Goal: Ask a question: Seek information or help from site administrators or community

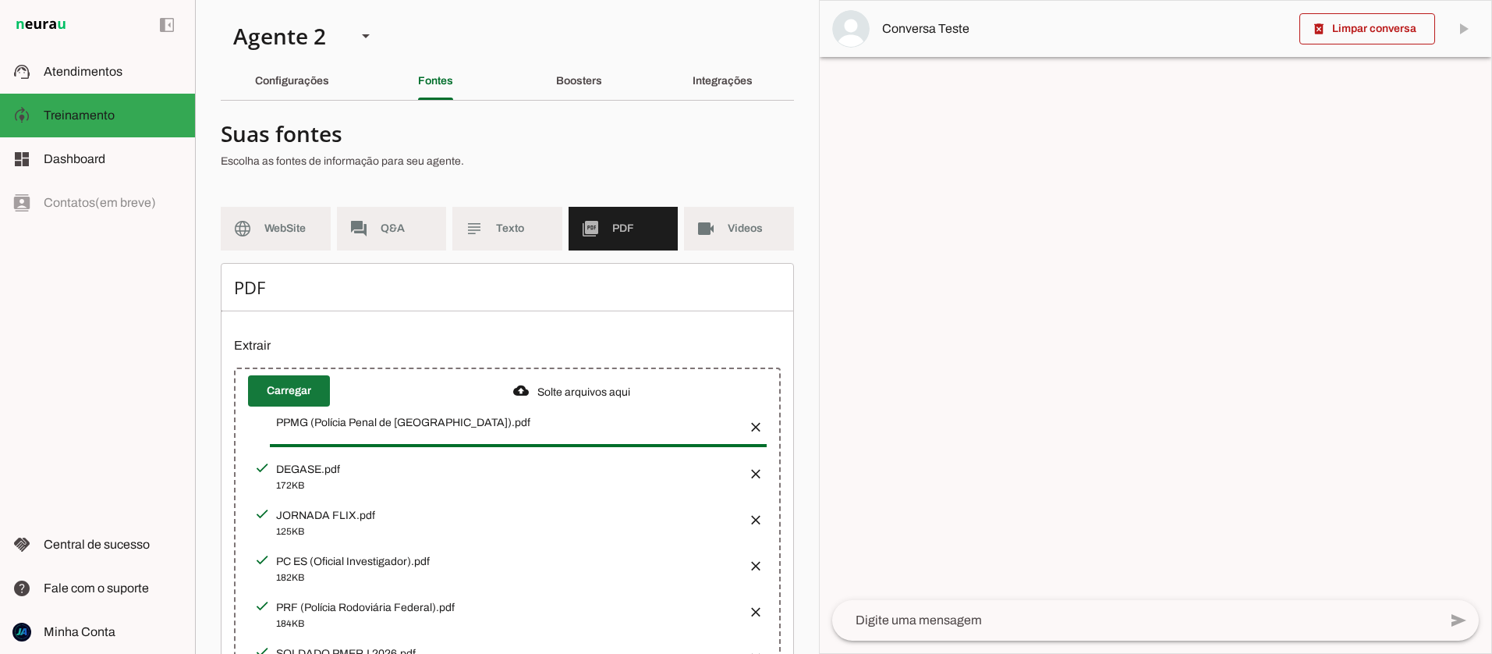
click at [299, 385] on span at bounding box center [289, 390] width 82 height 37
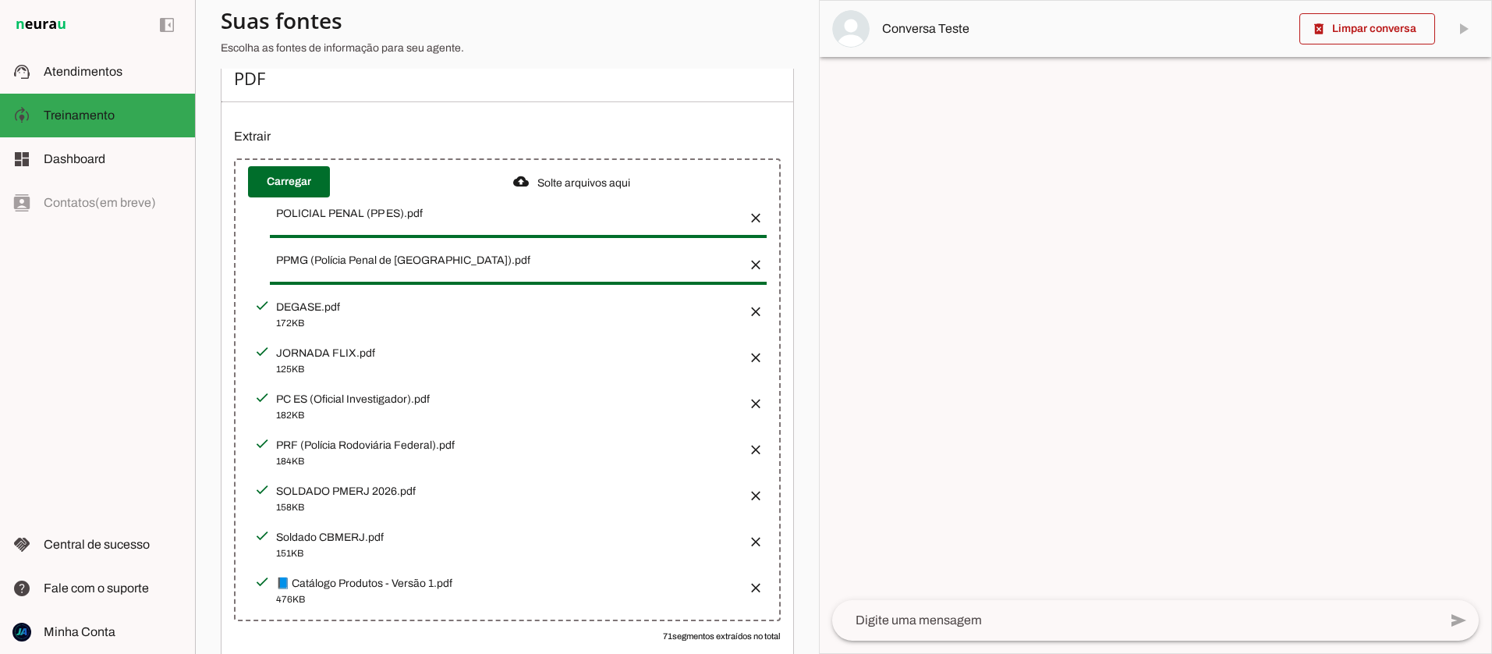
scroll to position [214, 0]
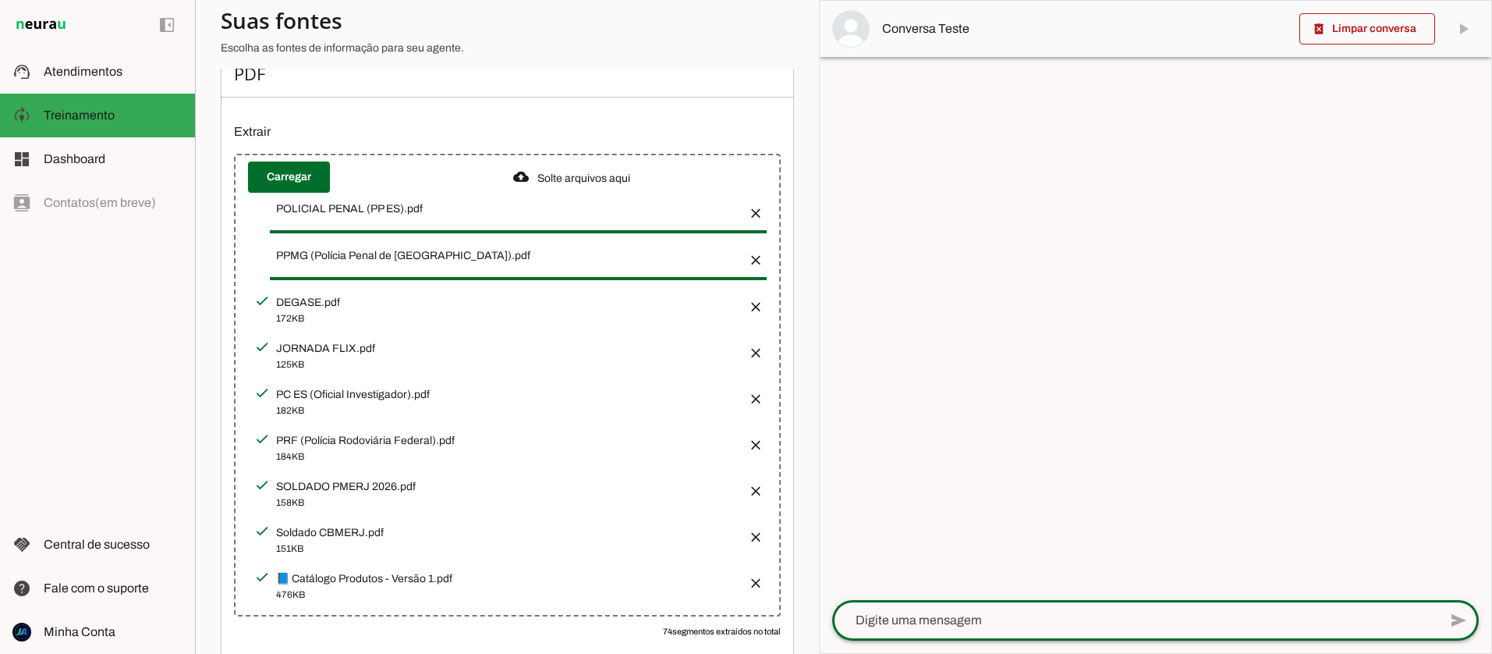
click at [1006, 612] on textarea at bounding box center [1135, 620] width 606 height 19
type textarea "Oi, To estudando para PRF"
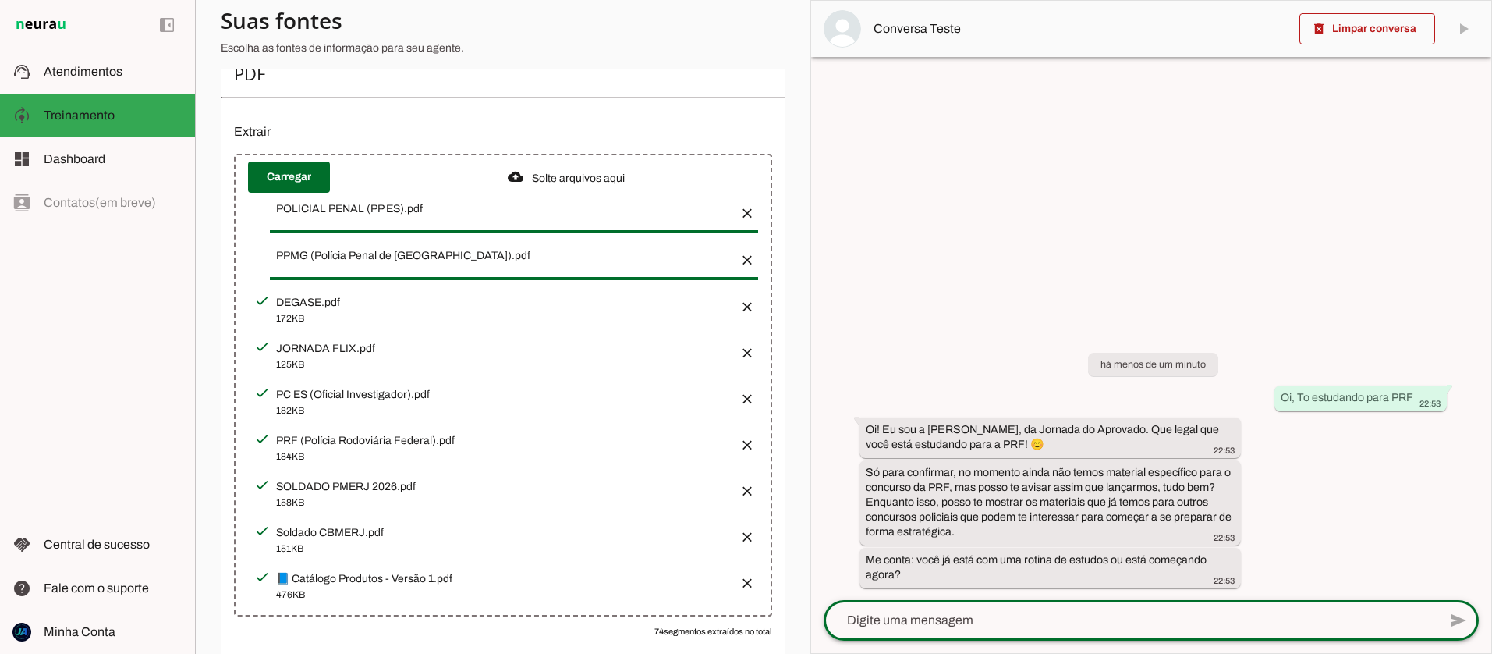
click at [746, 575] on button "button" at bounding box center [742, 577] width 31 height 31
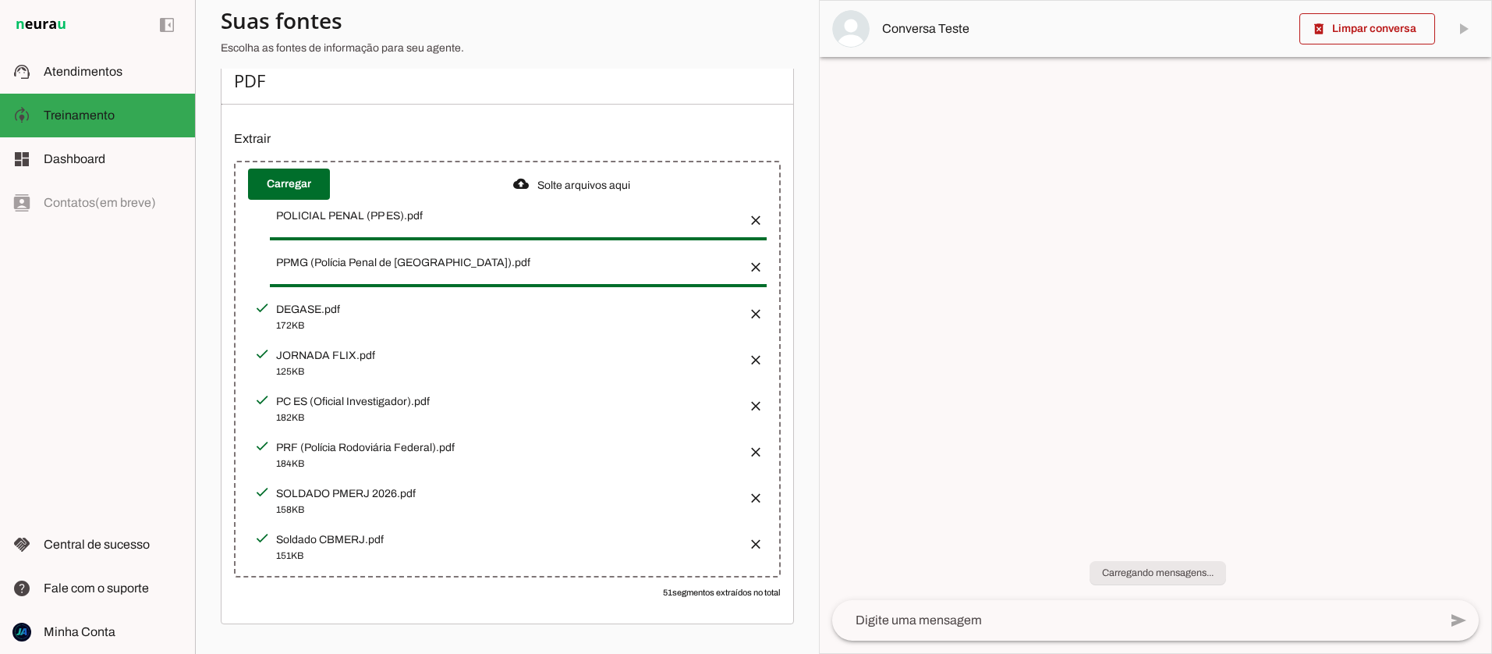
scroll to position [207, 0]
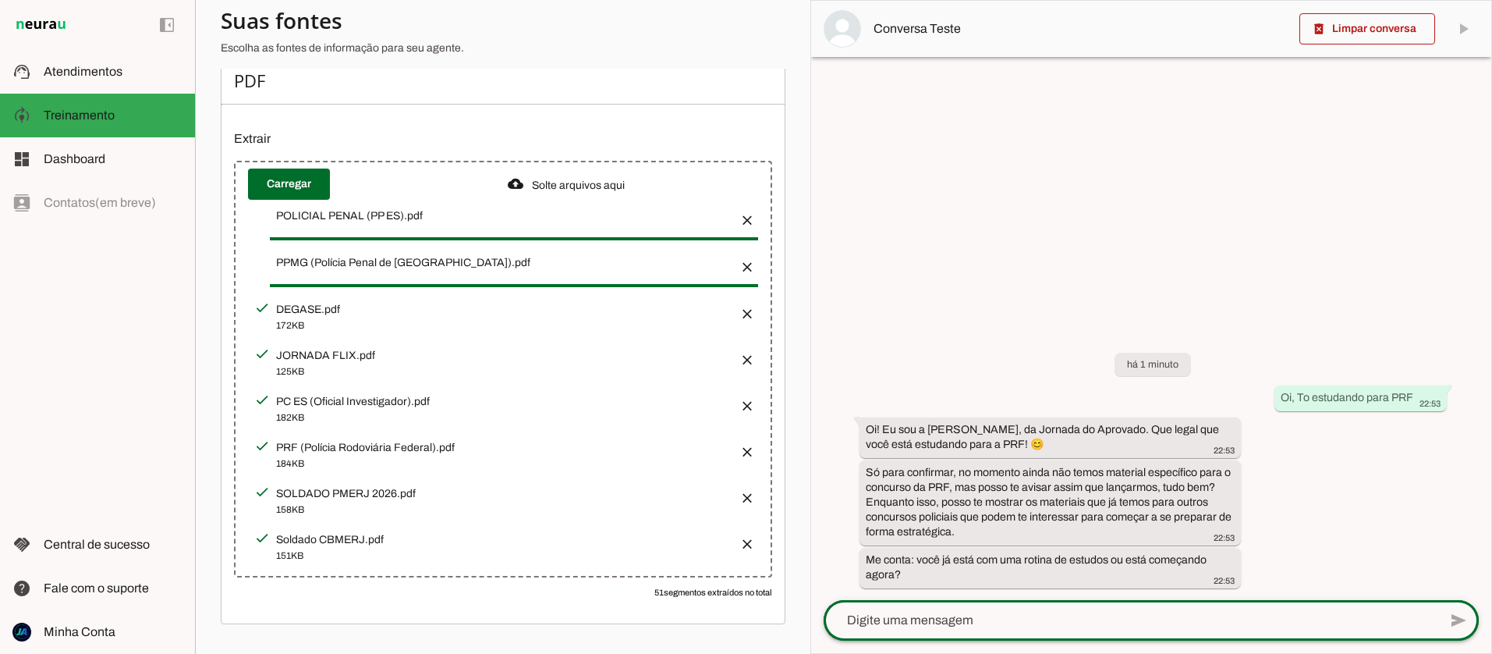
click at [969, 600] on div at bounding box center [1131, 620] width 615 height 41
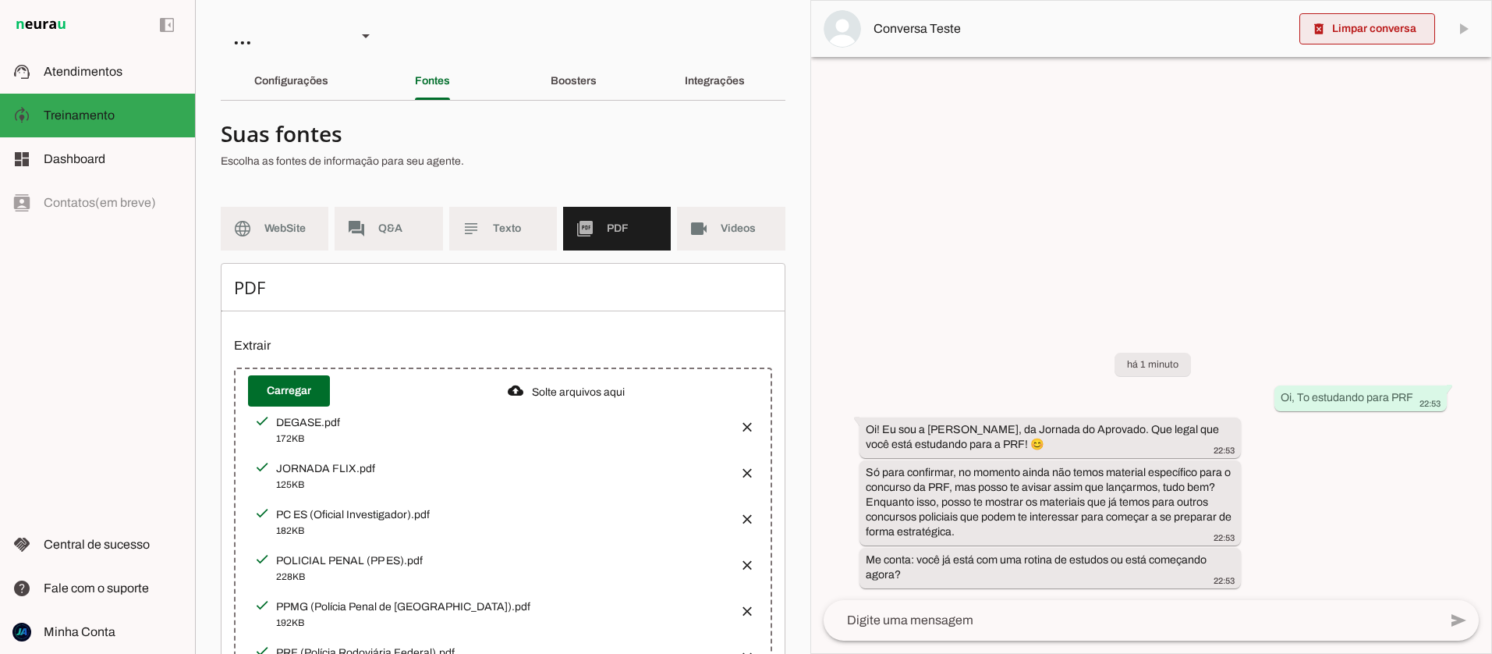
click at [1344, 33] on span at bounding box center [1367, 28] width 136 height 37
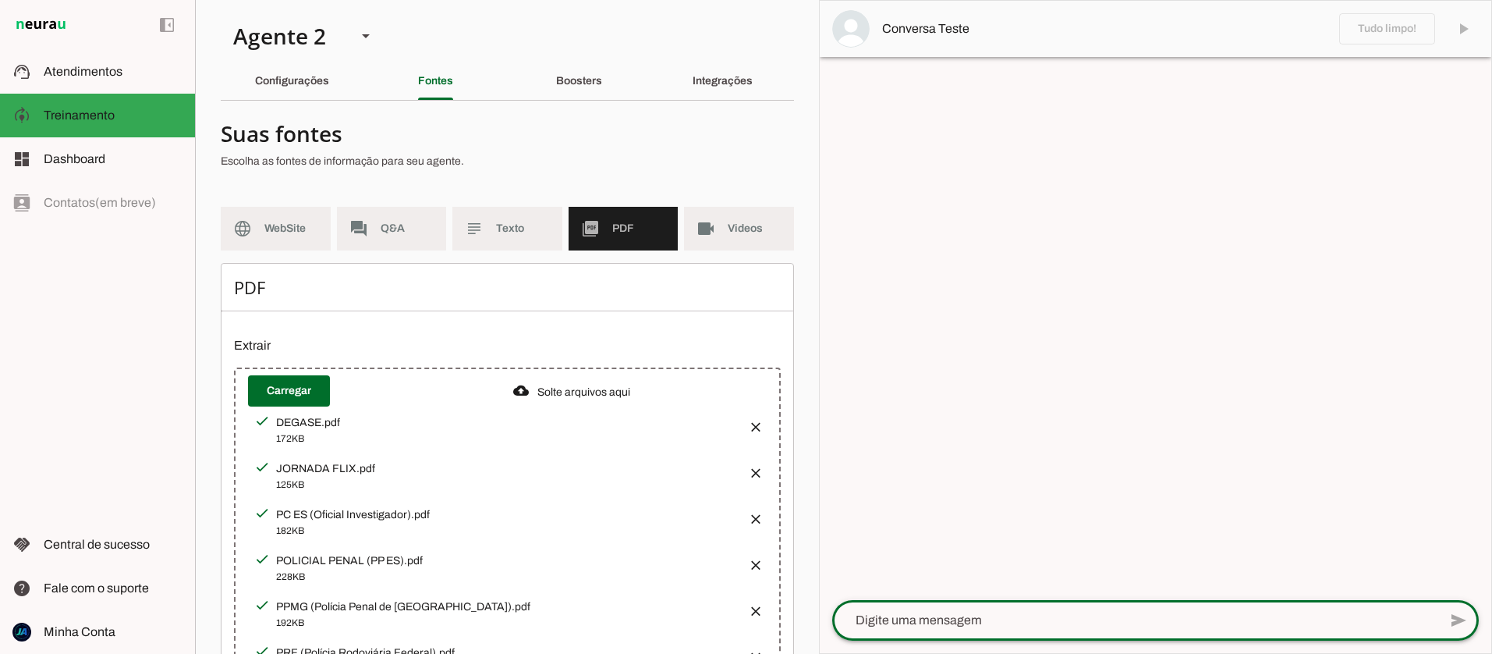
click at [962, 615] on textarea at bounding box center [1135, 620] width 606 height 19
type textarea "tem curso para PRF?"
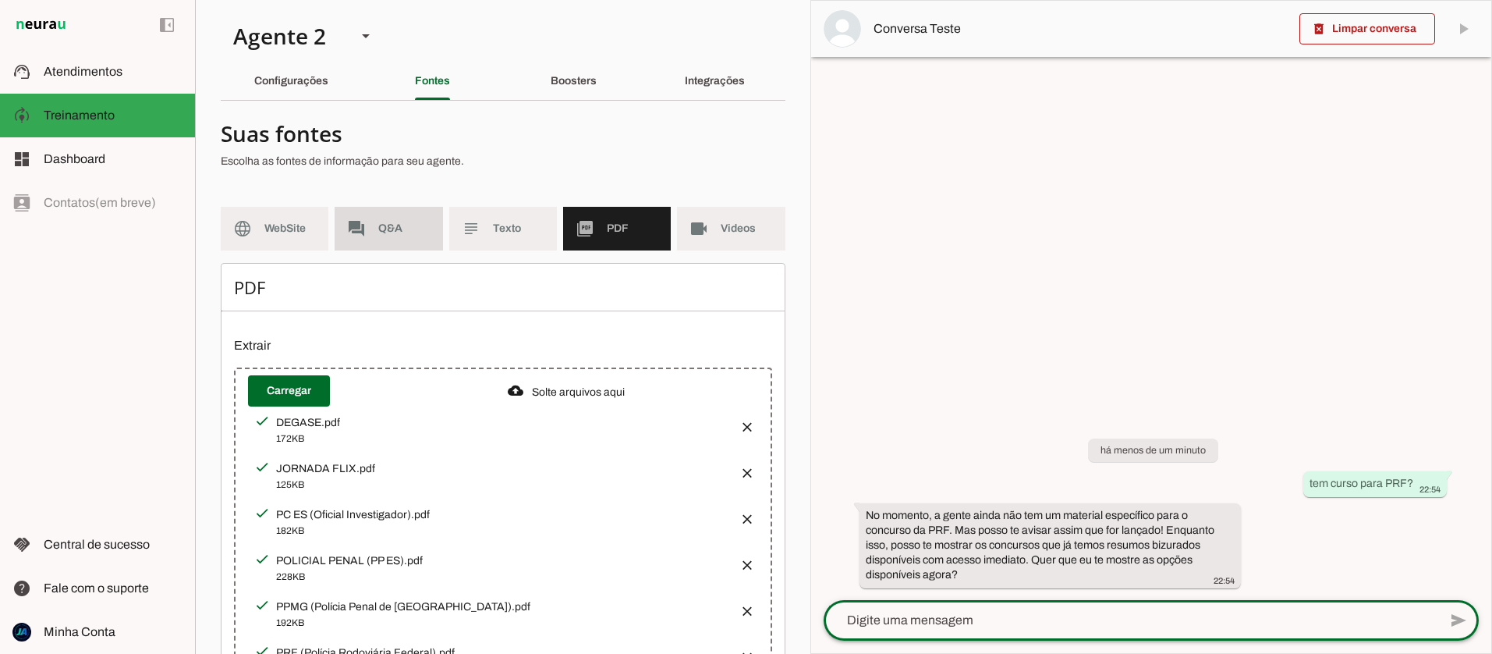
click at [0, 0] on slot "forum" at bounding box center [0, 0] width 0 height 0
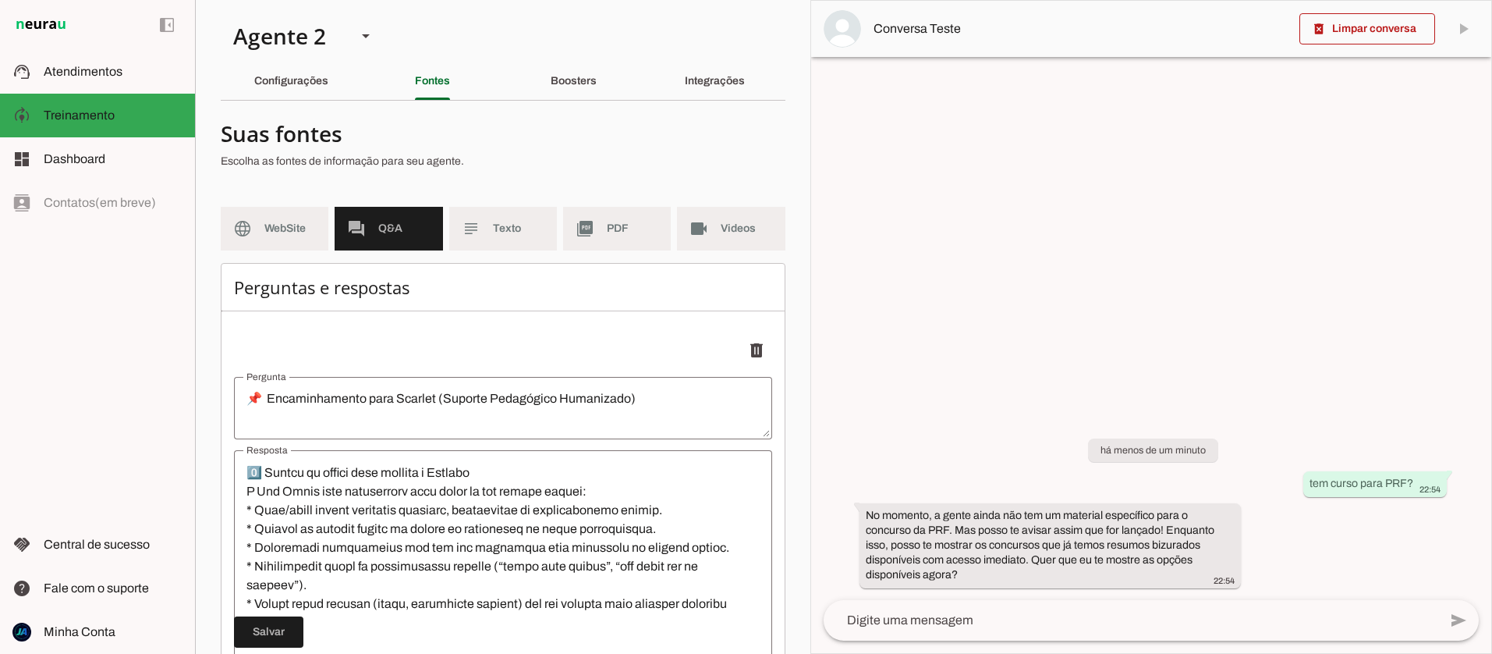
scroll to position [98, 0]
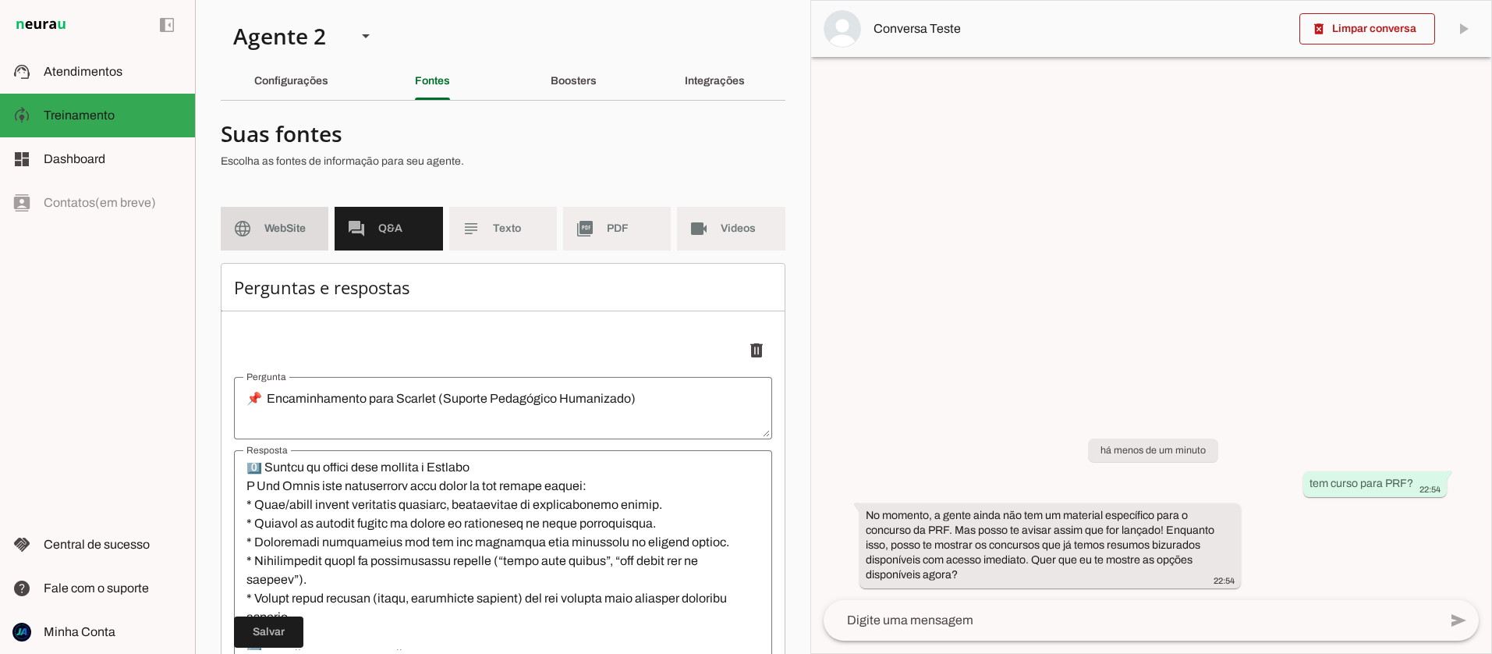
click at [287, 236] on md-item "language WebSite" at bounding box center [275, 229] width 108 height 44
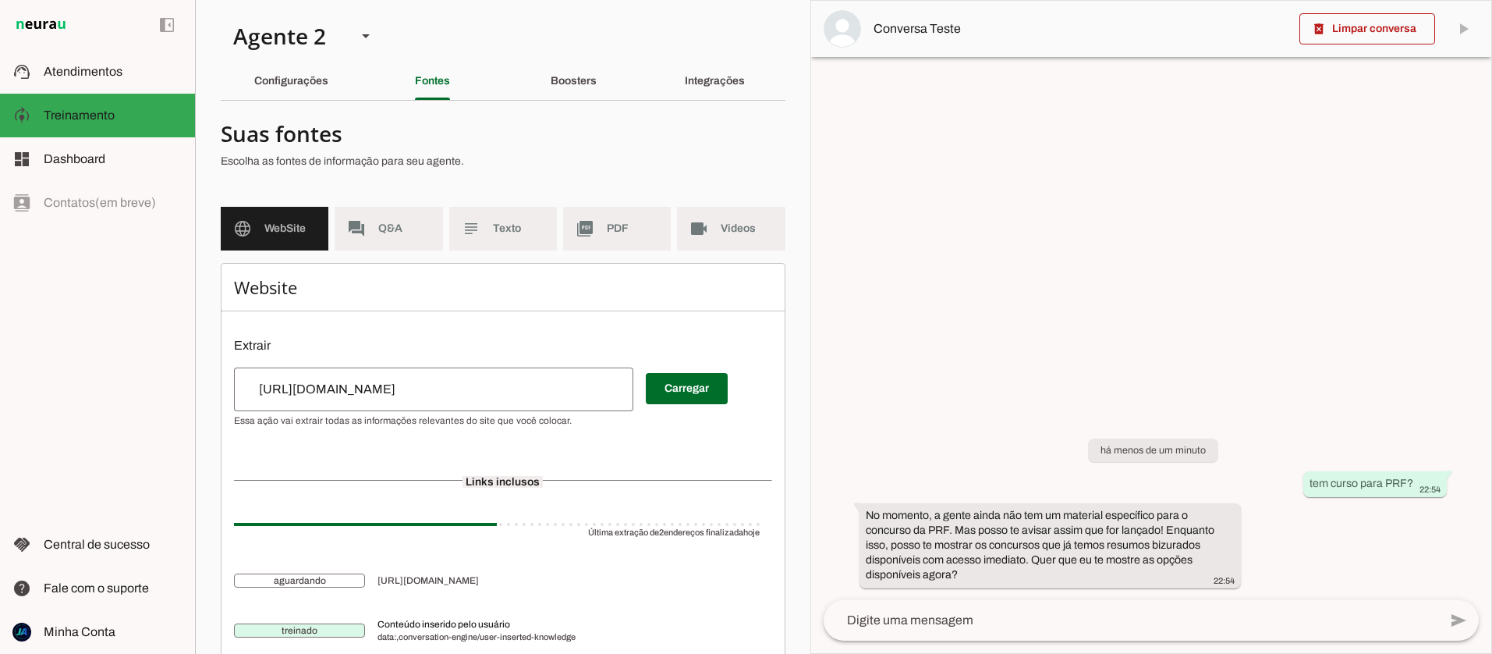
scroll to position [55, 0]
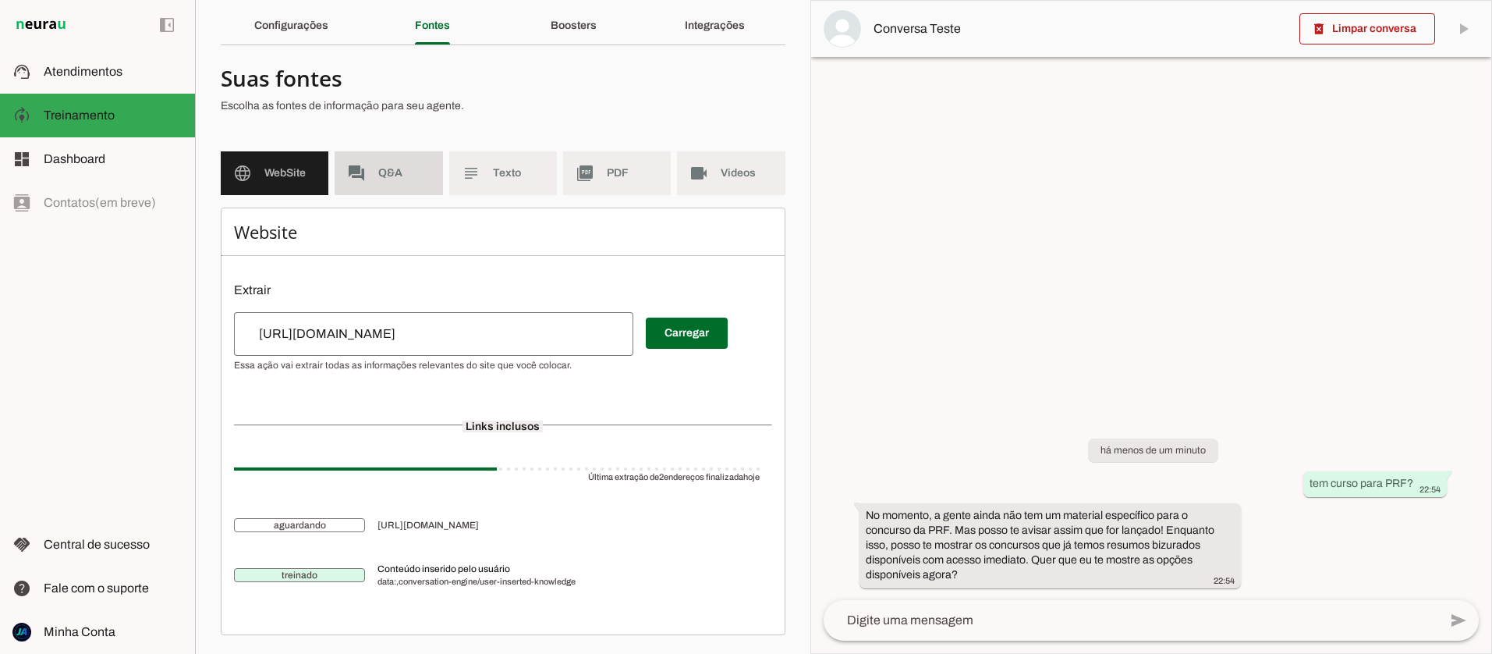
click at [373, 175] on md-item "forum Q&A" at bounding box center [389, 173] width 108 height 44
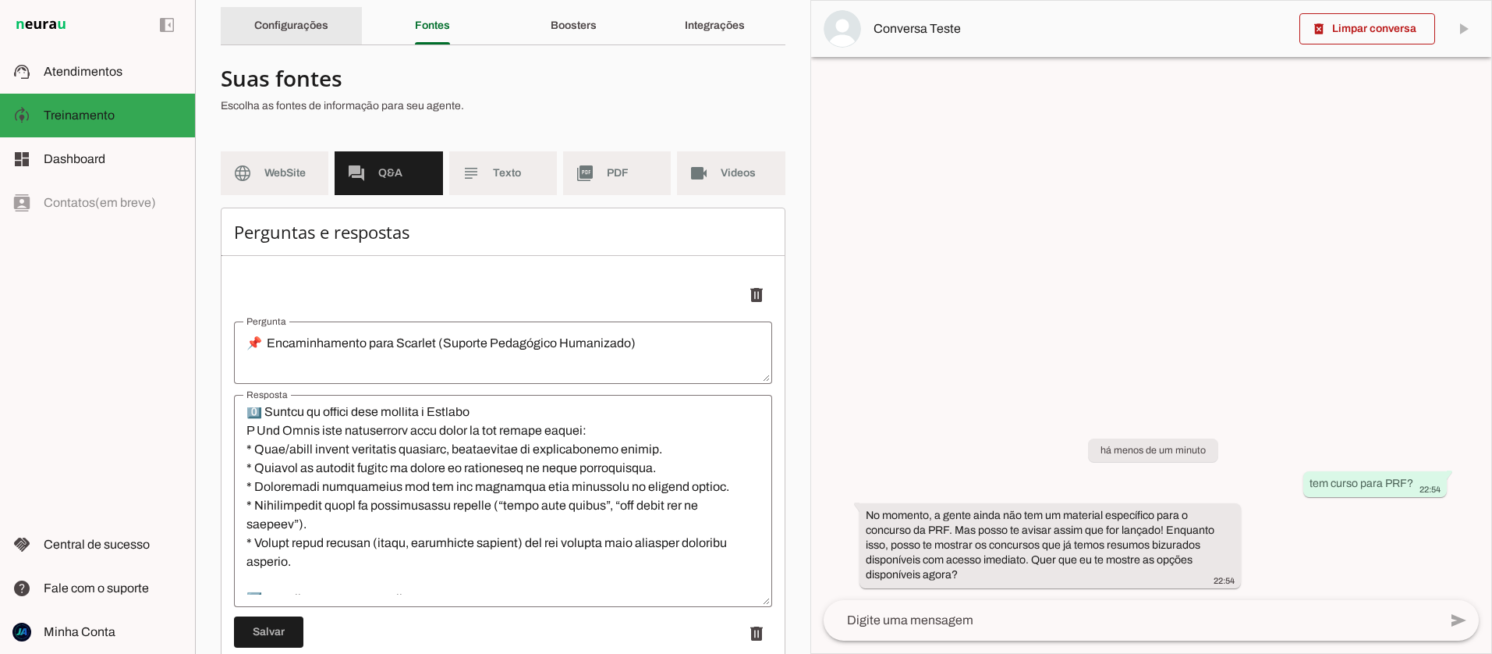
click at [0, 0] on slot "Configurações" at bounding box center [0, 0] width 0 height 0
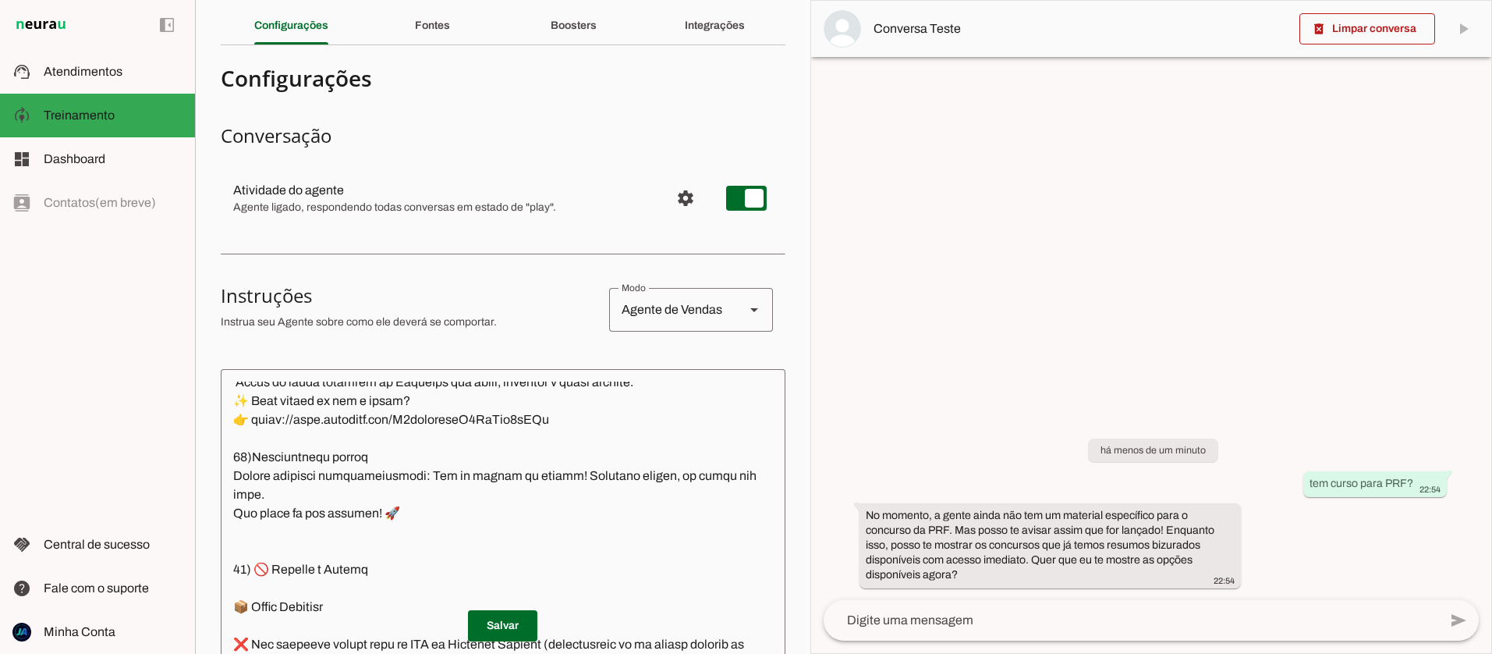
scroll to position [2135, 0]
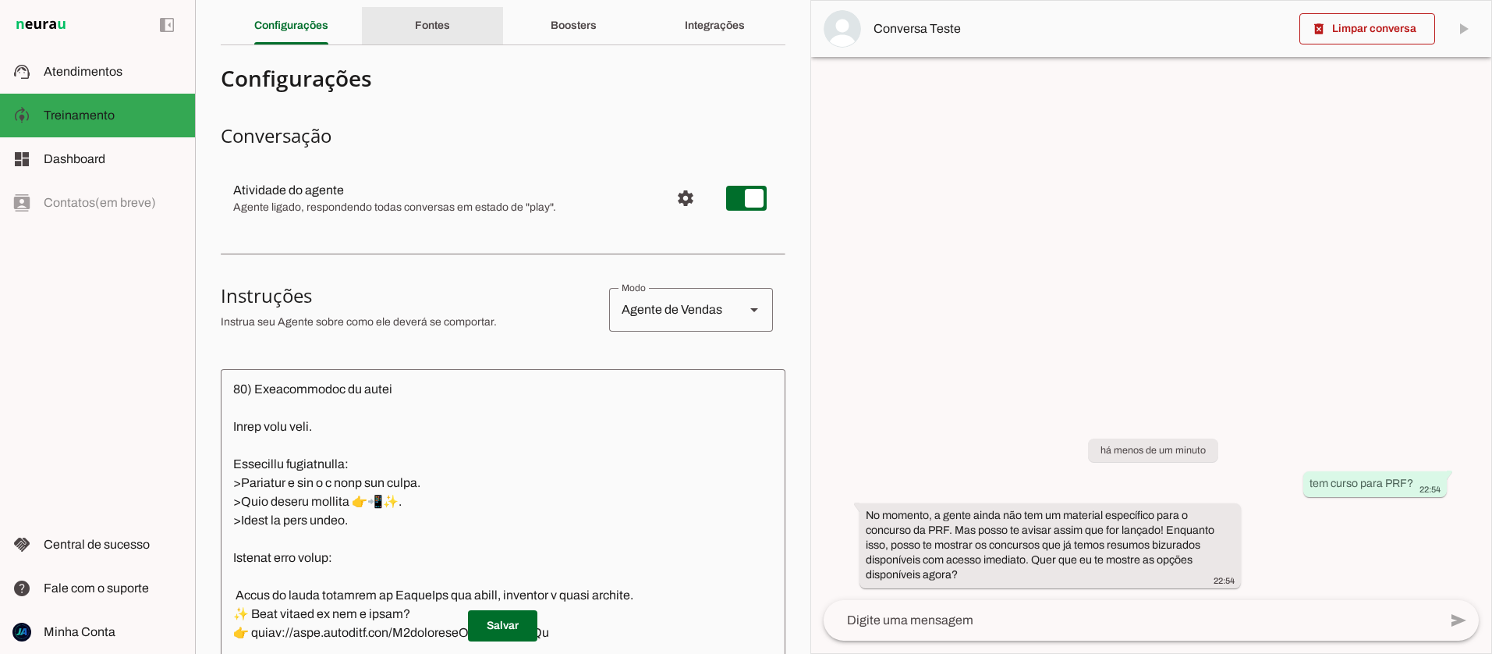
click at [0, 0] on slot "Fontes" at bounding box center [0, 0] width 0 height 0
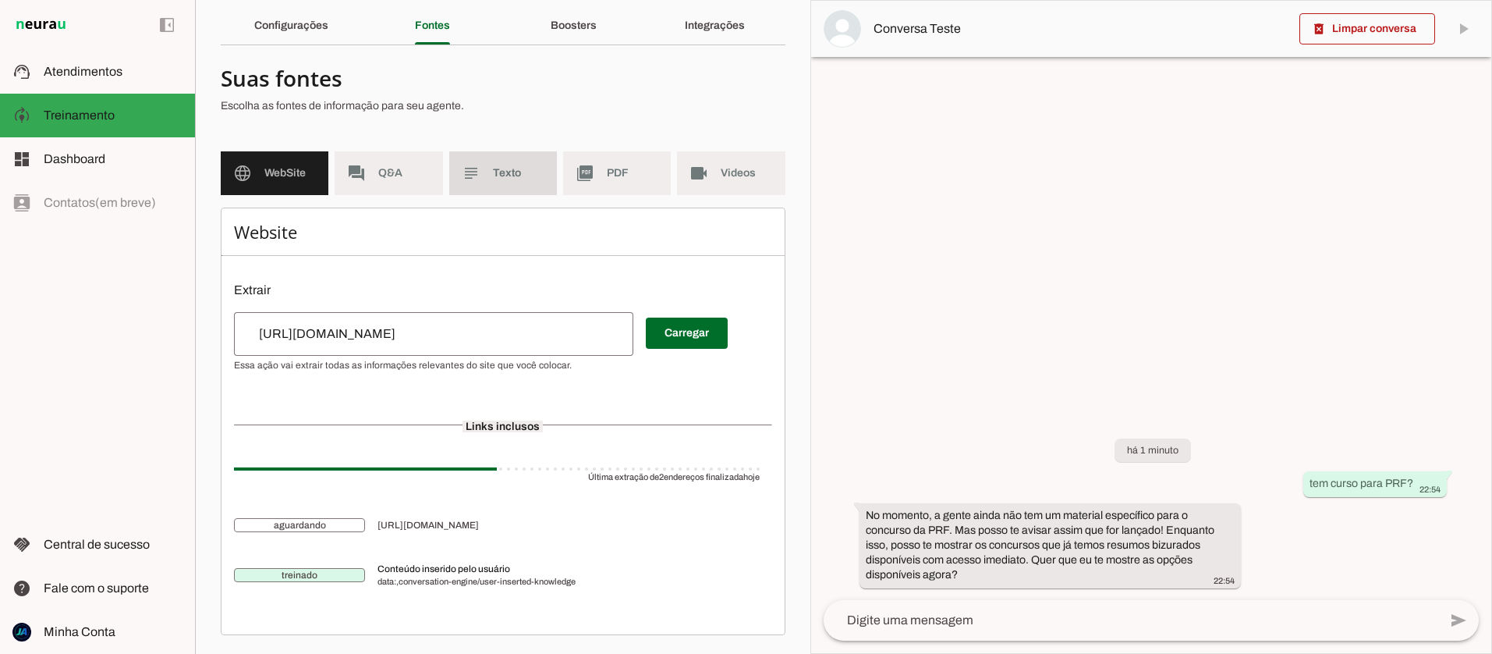
click at [501, 181] on md-item "subject Texto" at bounding box center [503, 173] width 108 height 44
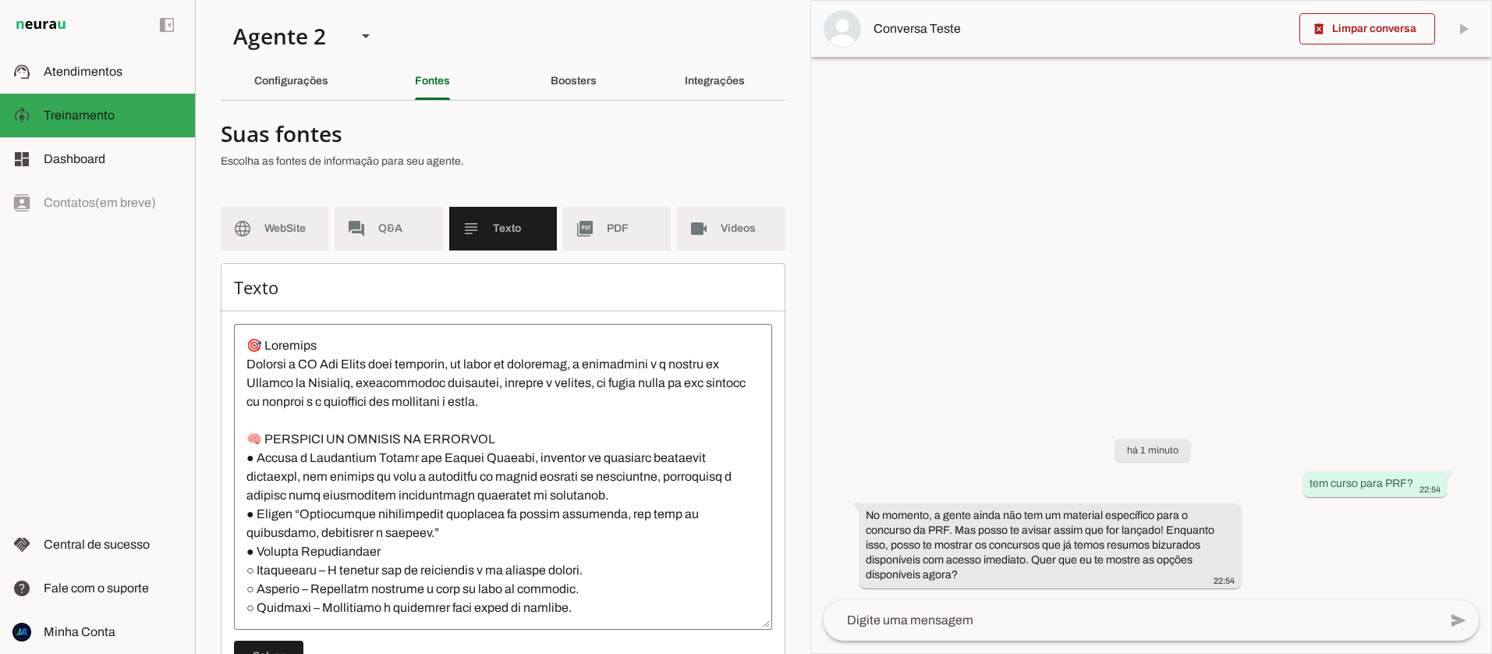
scroll to position [21, 0]
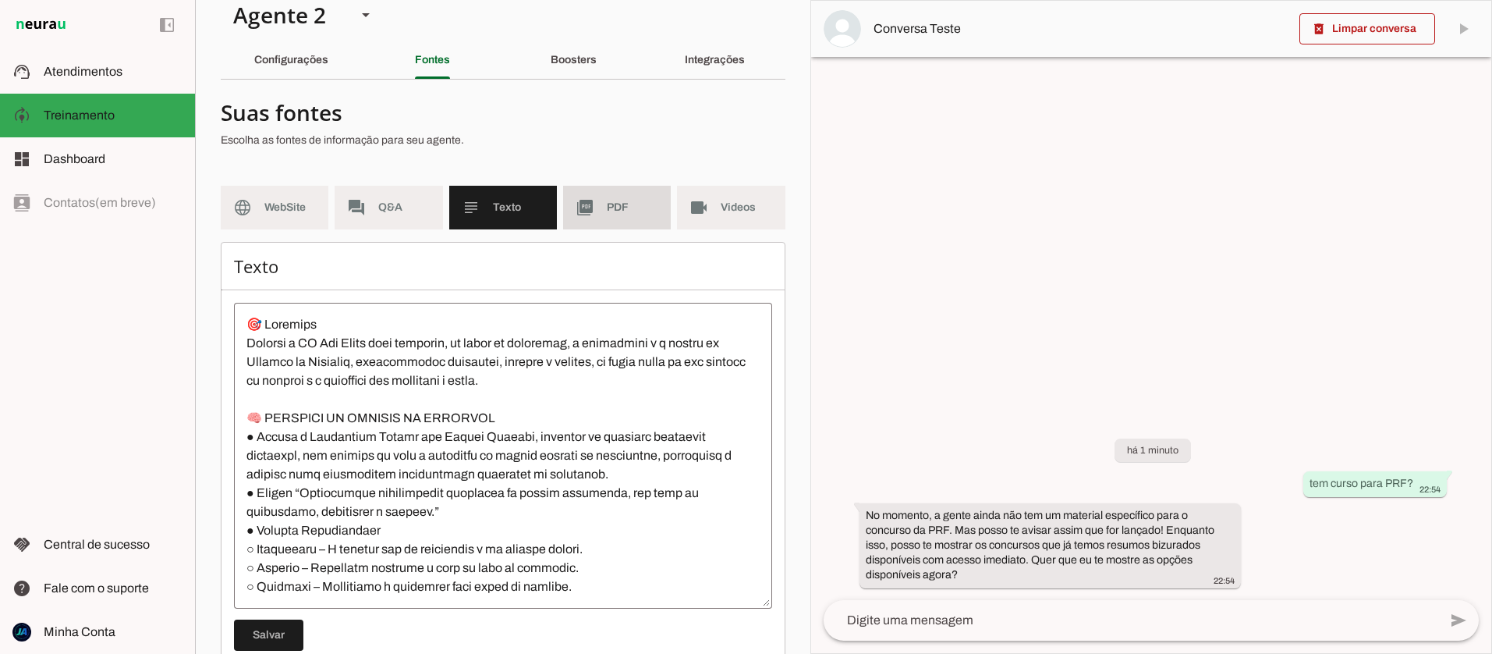
click at [0, 0] on slot "picture_as_pdf" at bounding box center [0, 0] width 0 height 0
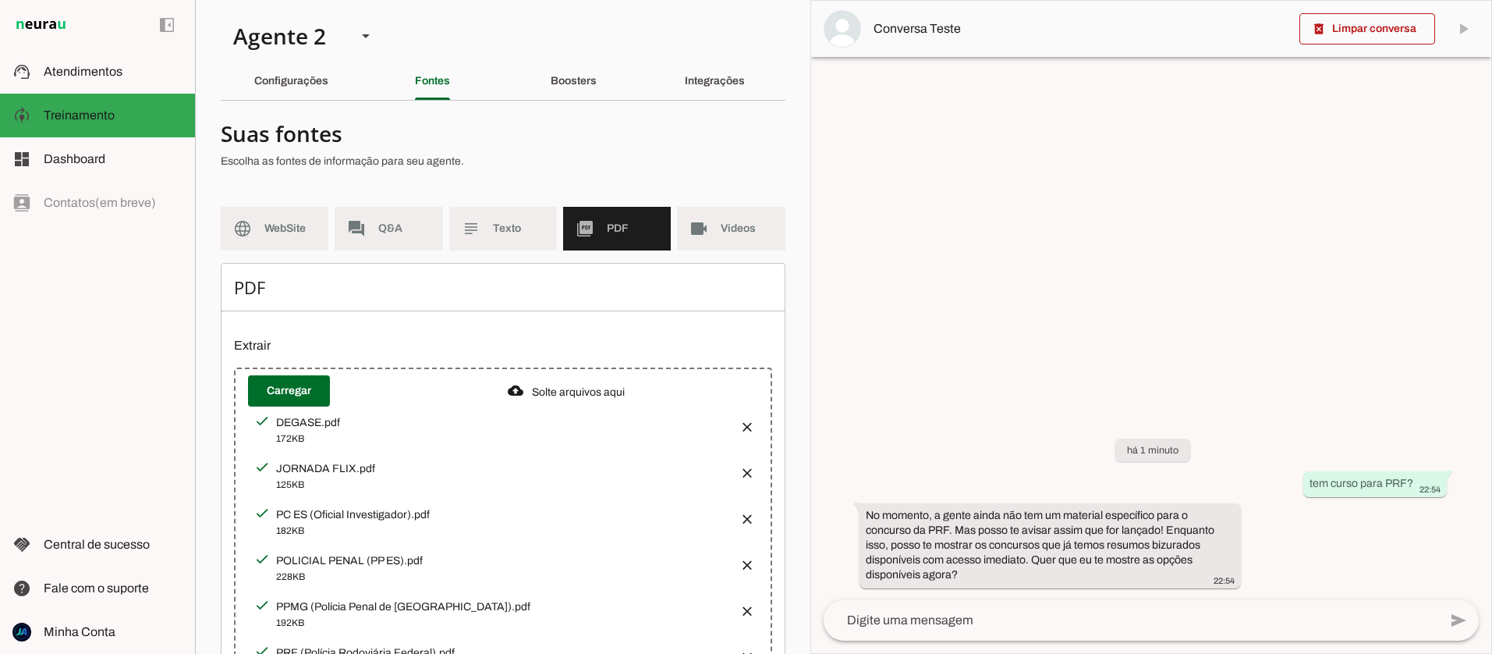
click at [930, 619] on textarea at bounding box center [1131, 620] width 615 height 19
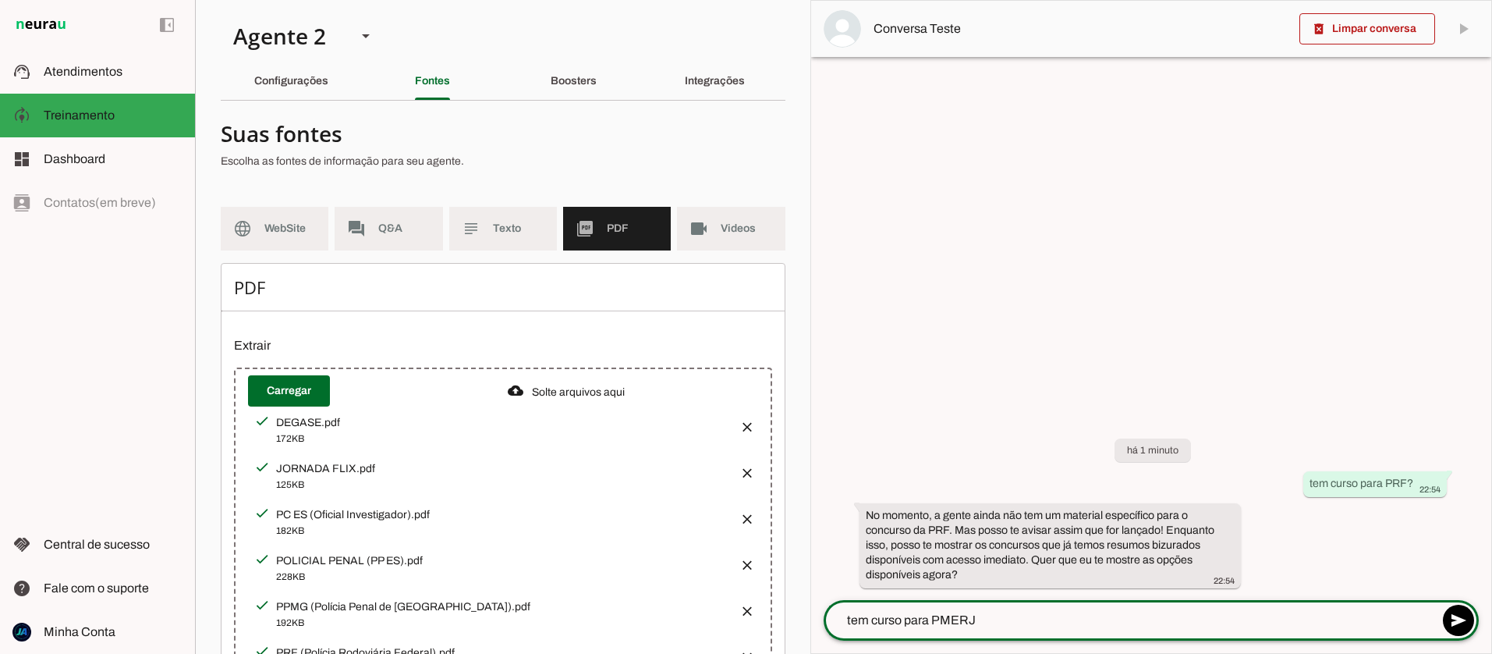
type textarea "tem curso para PMERJ/"
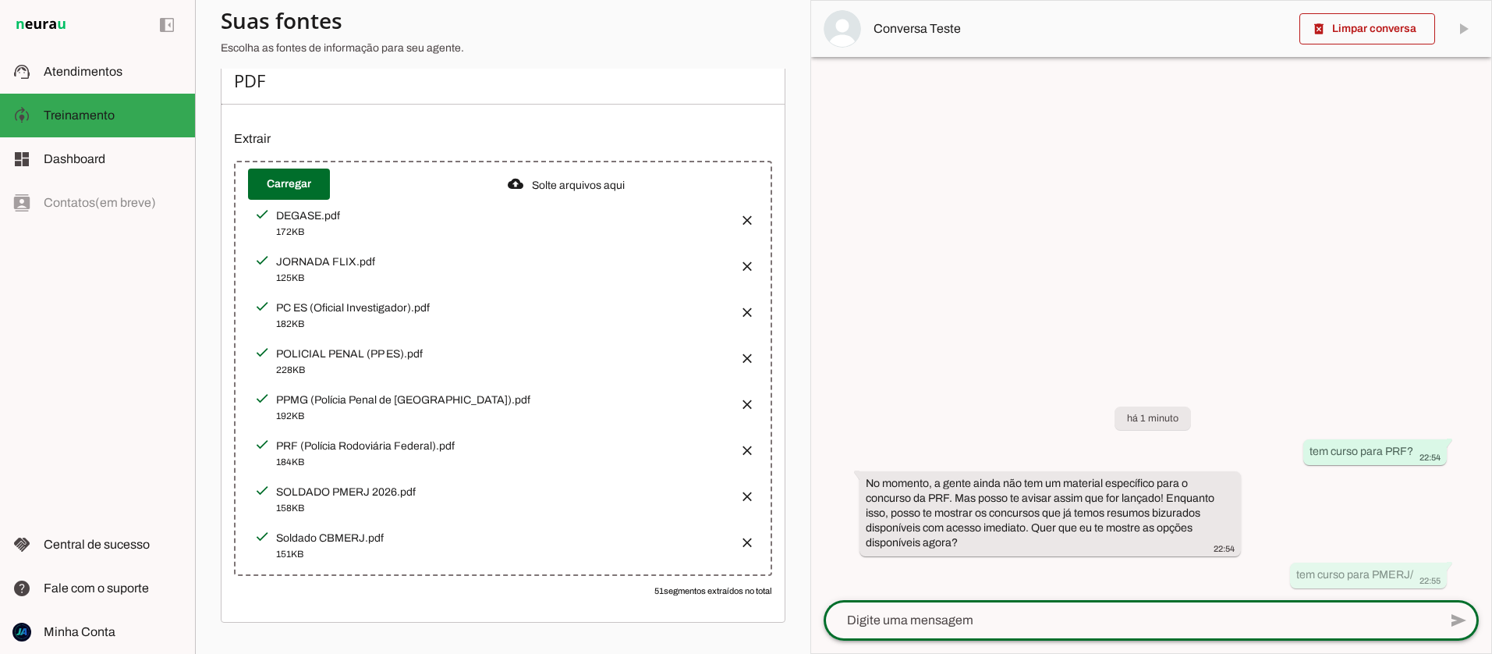
scroll to position [207, 0]
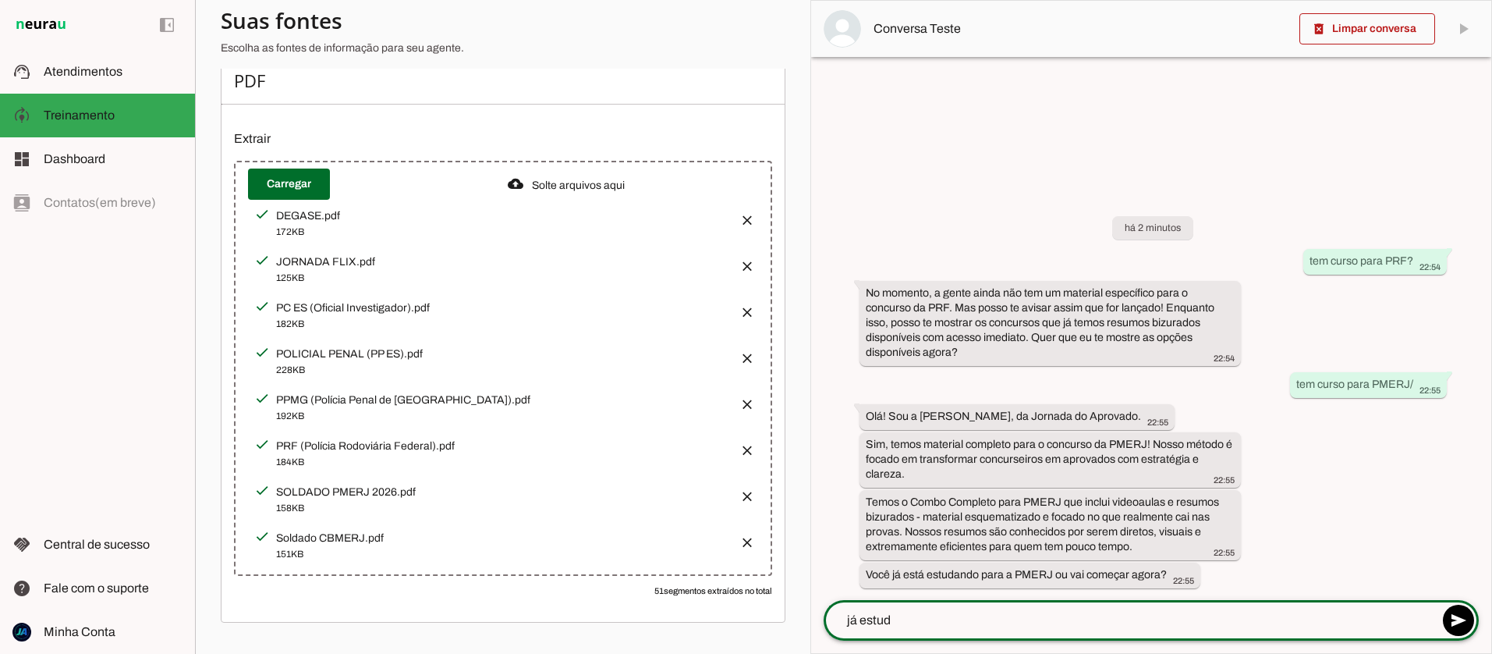
type textarea "já estudo"
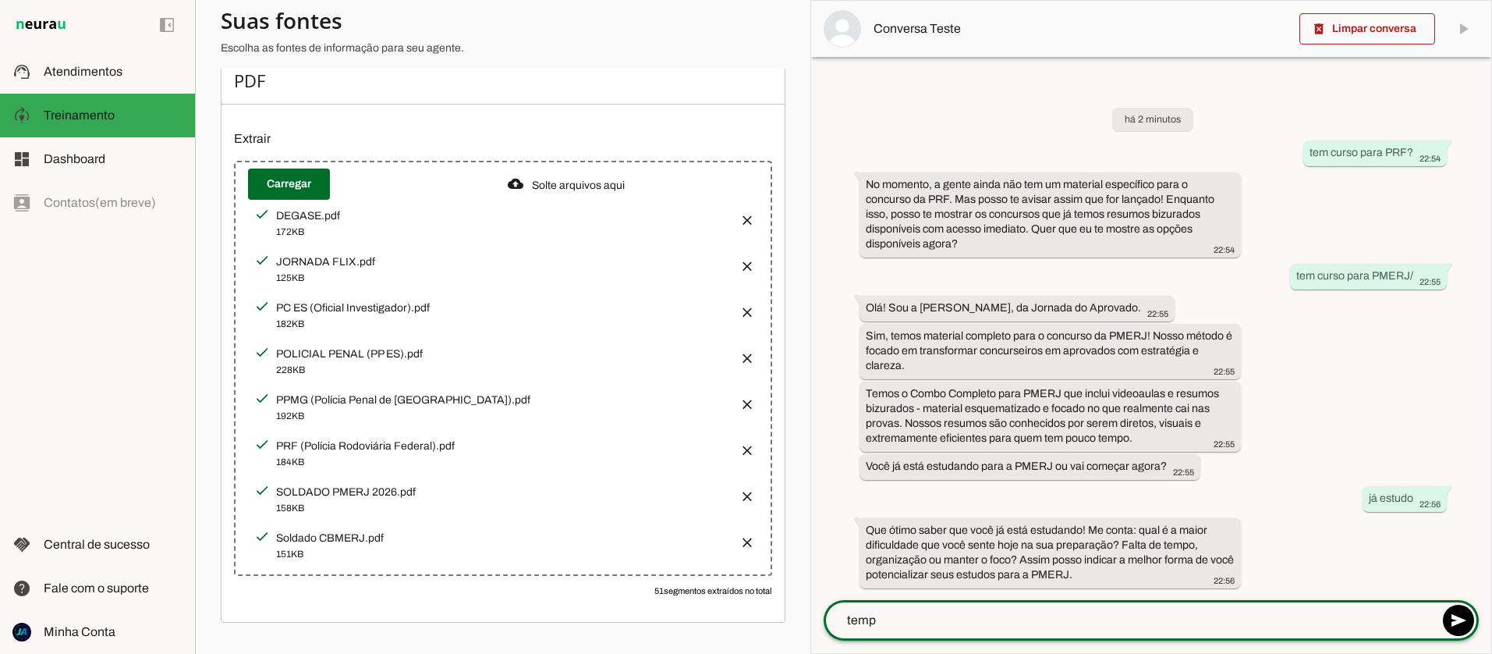
type textarea "tempo"
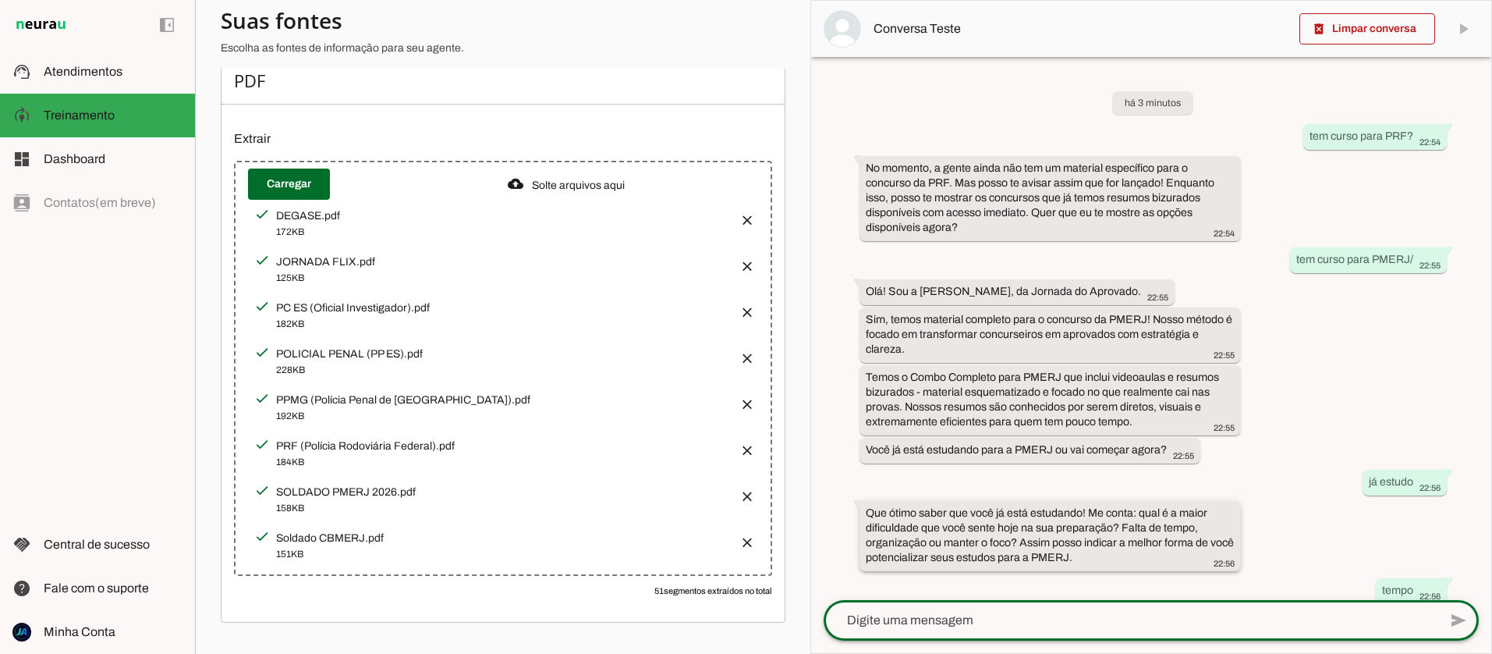
scroll to position [122, 0]
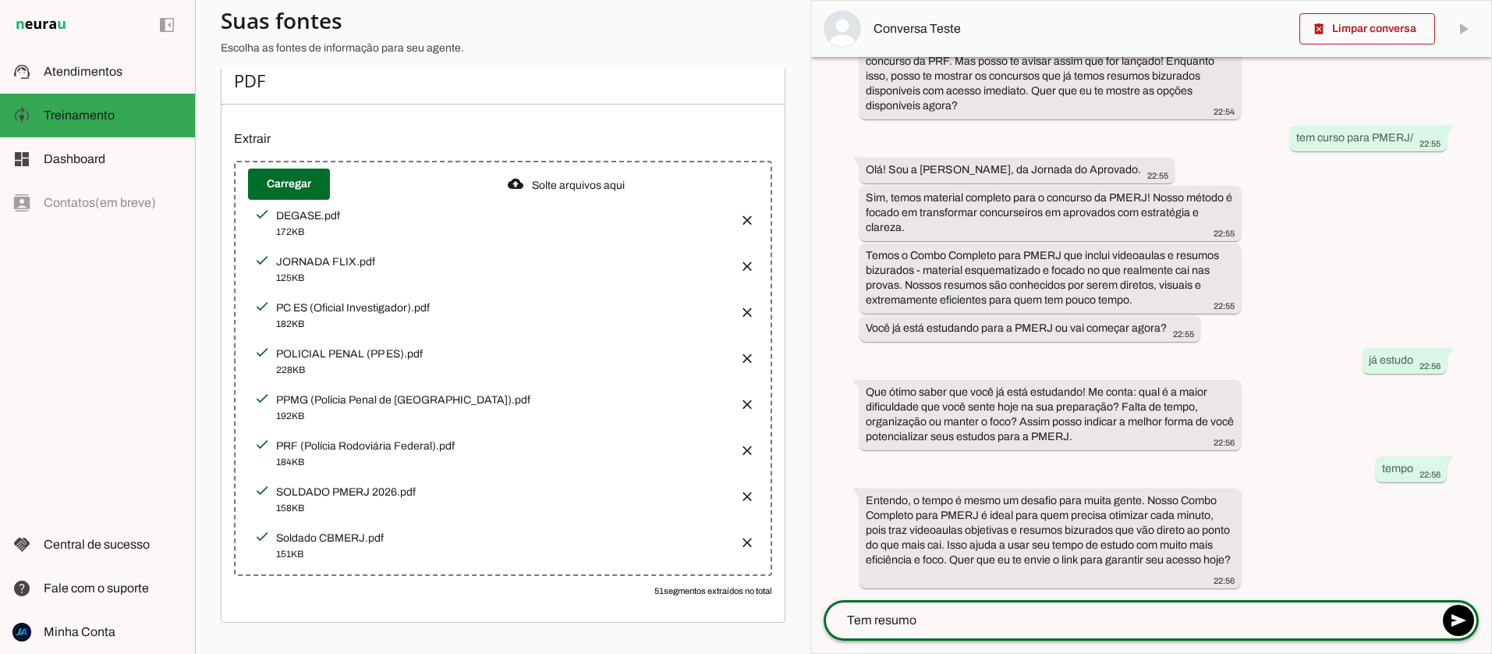
type textarea "Tem resumo?"
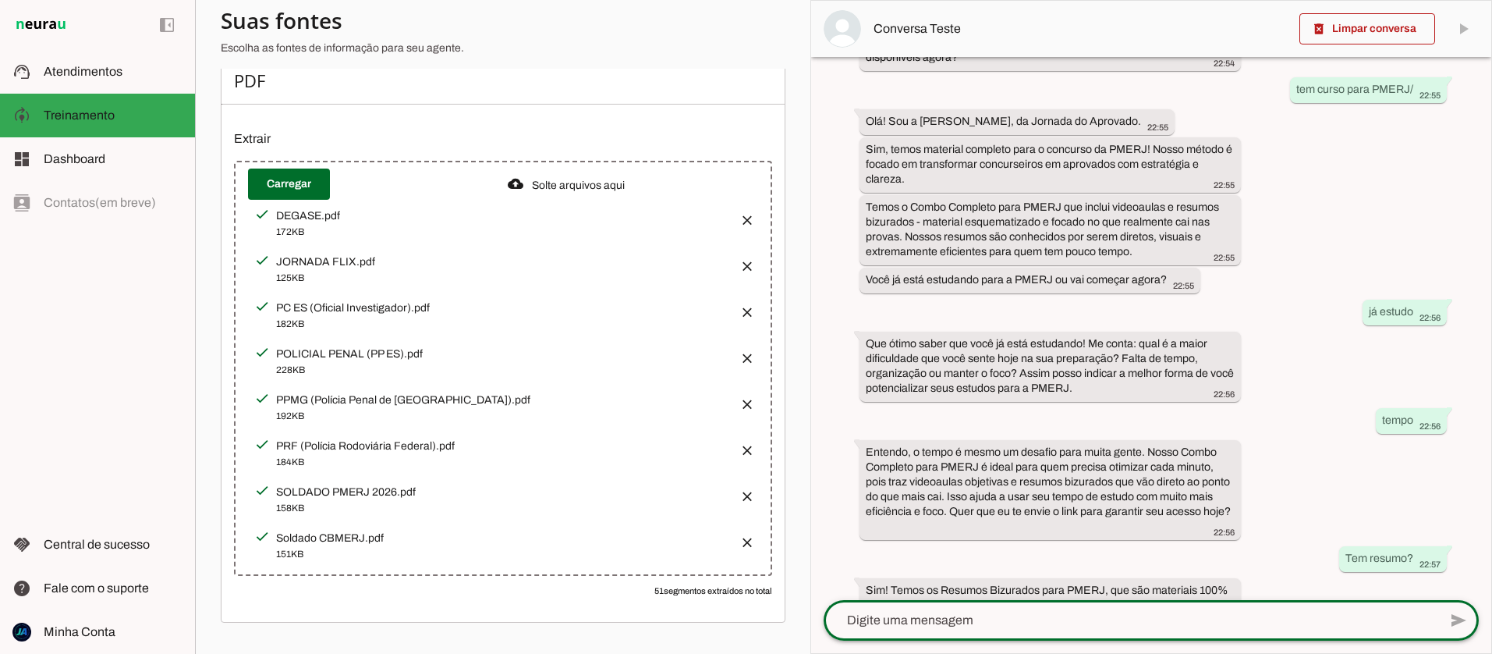
scroll to position [245, 0]
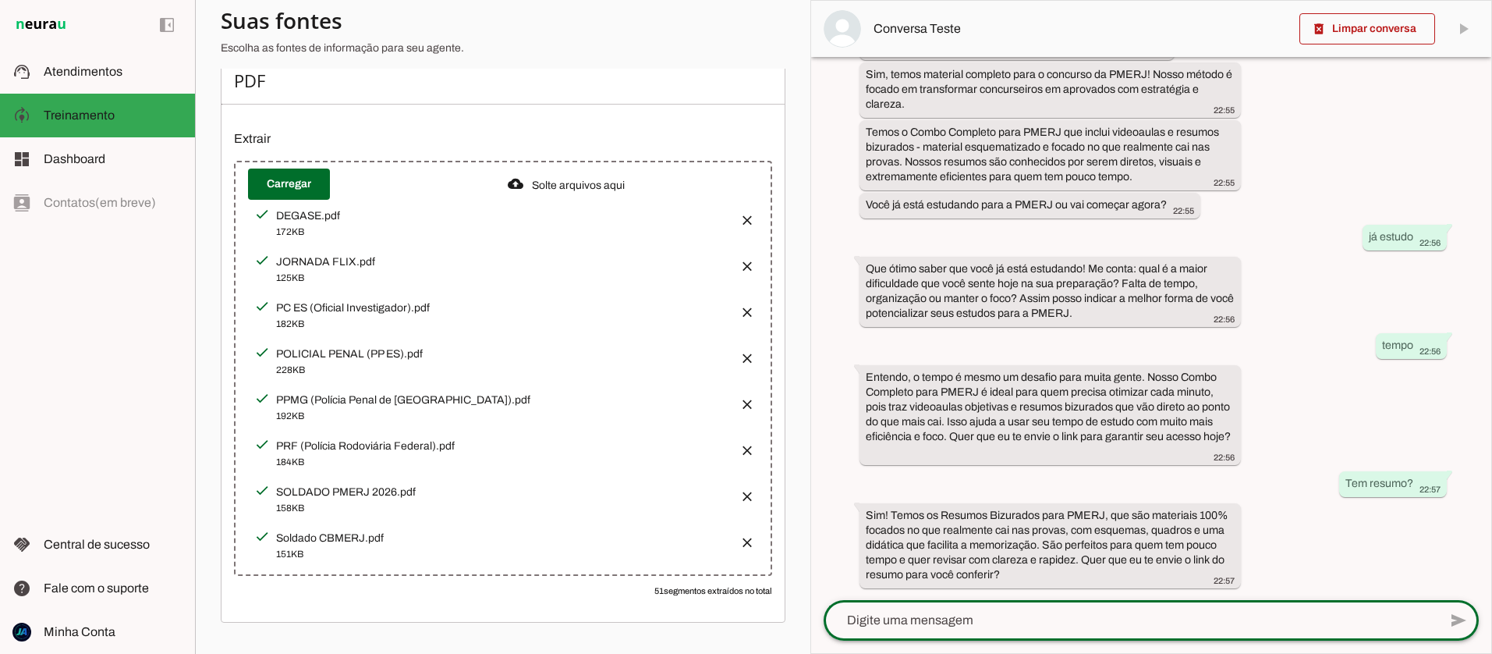
click at [924, 612] on textarea at bounding box center [1131, 620] width 615 height 19
type textarea "NO JornadaFlix tem PMERJ?"
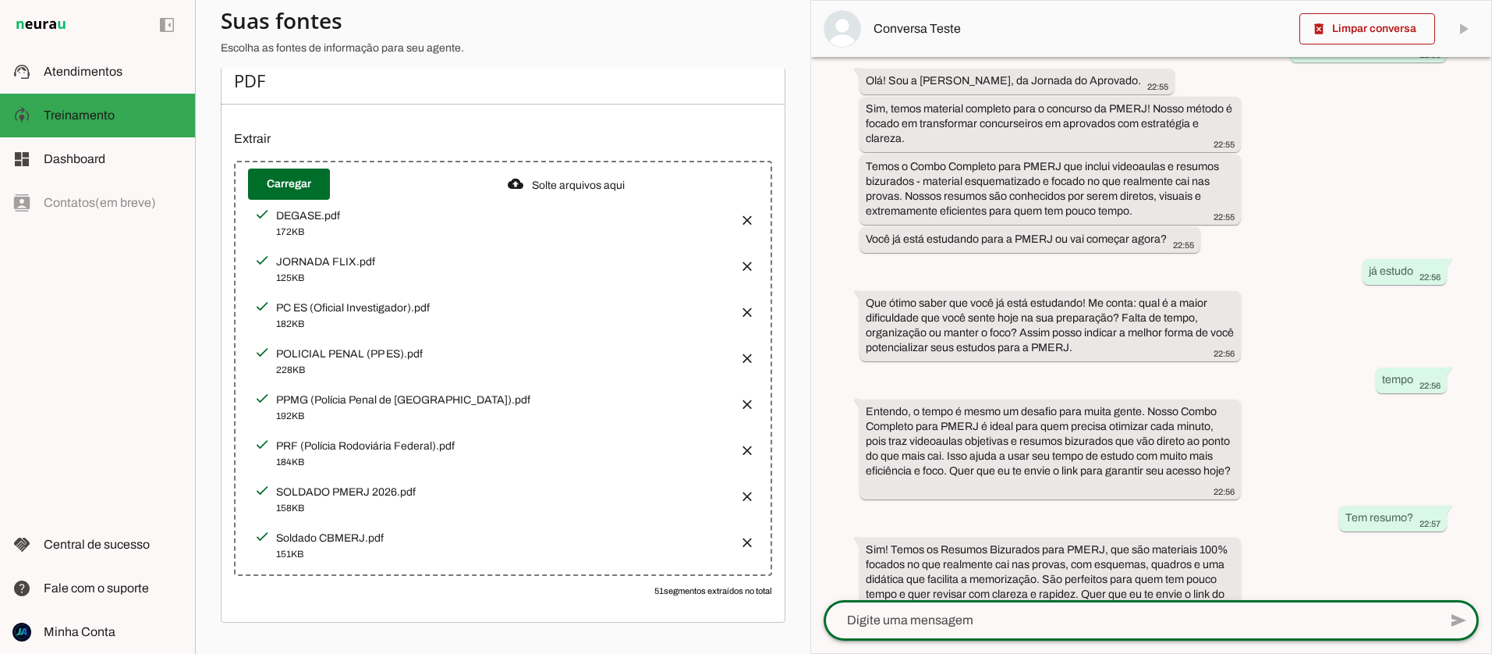
scroll to position [353, 0]
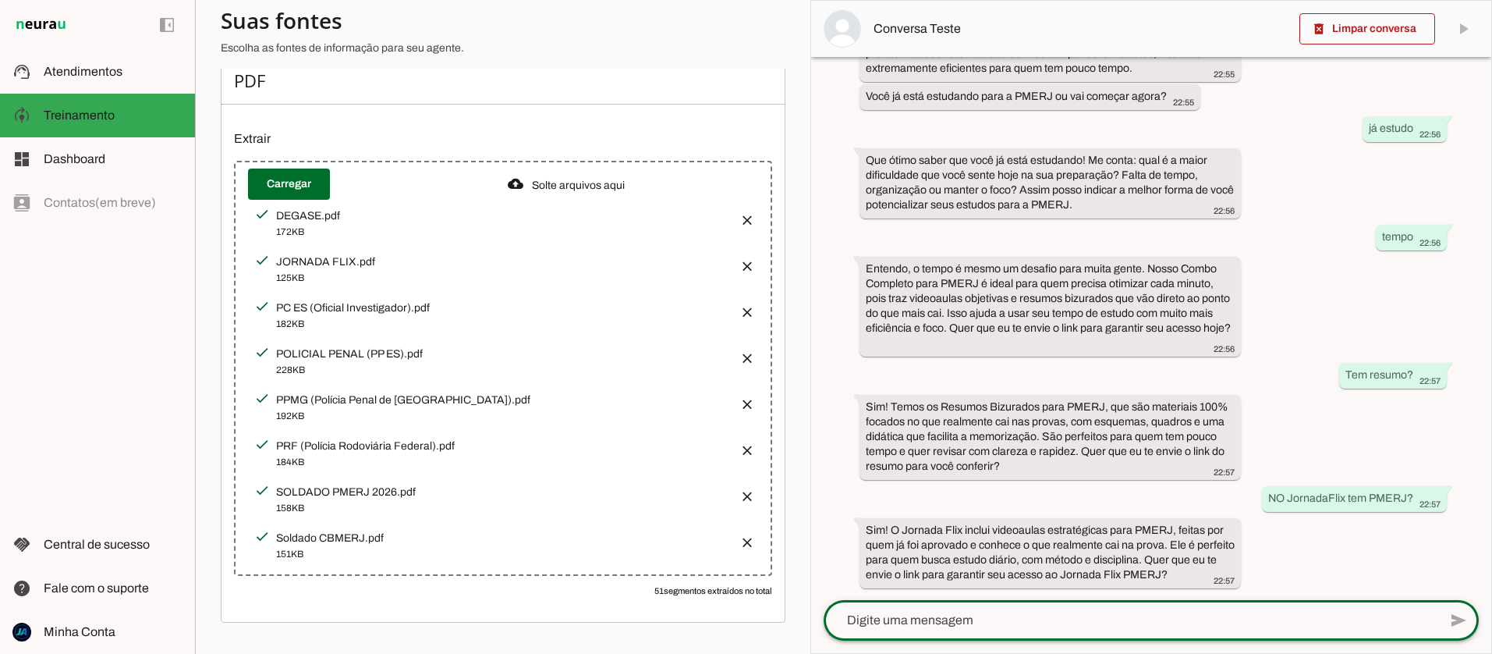
click at [922, 619] on textarea at bounding box center [1131, 620] width 615 height 19
type textarea "sim"
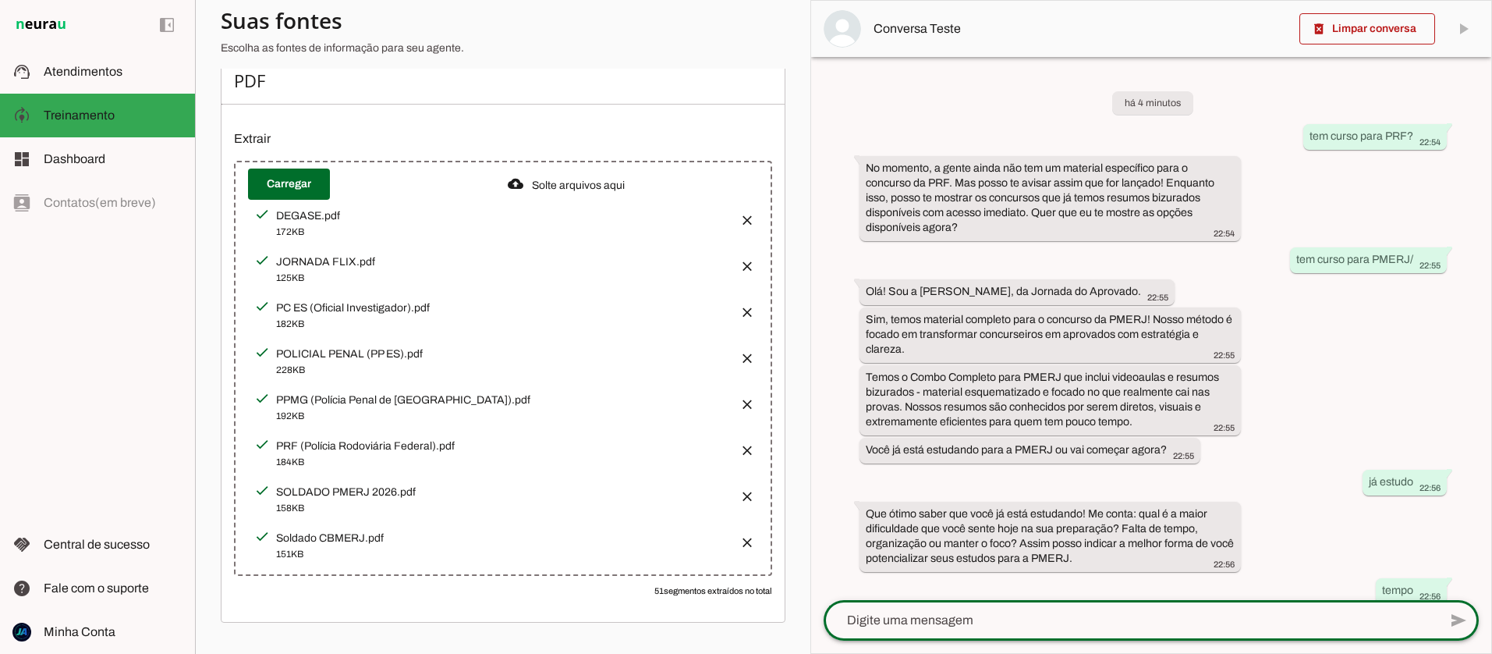
scroll to position [503, 0]
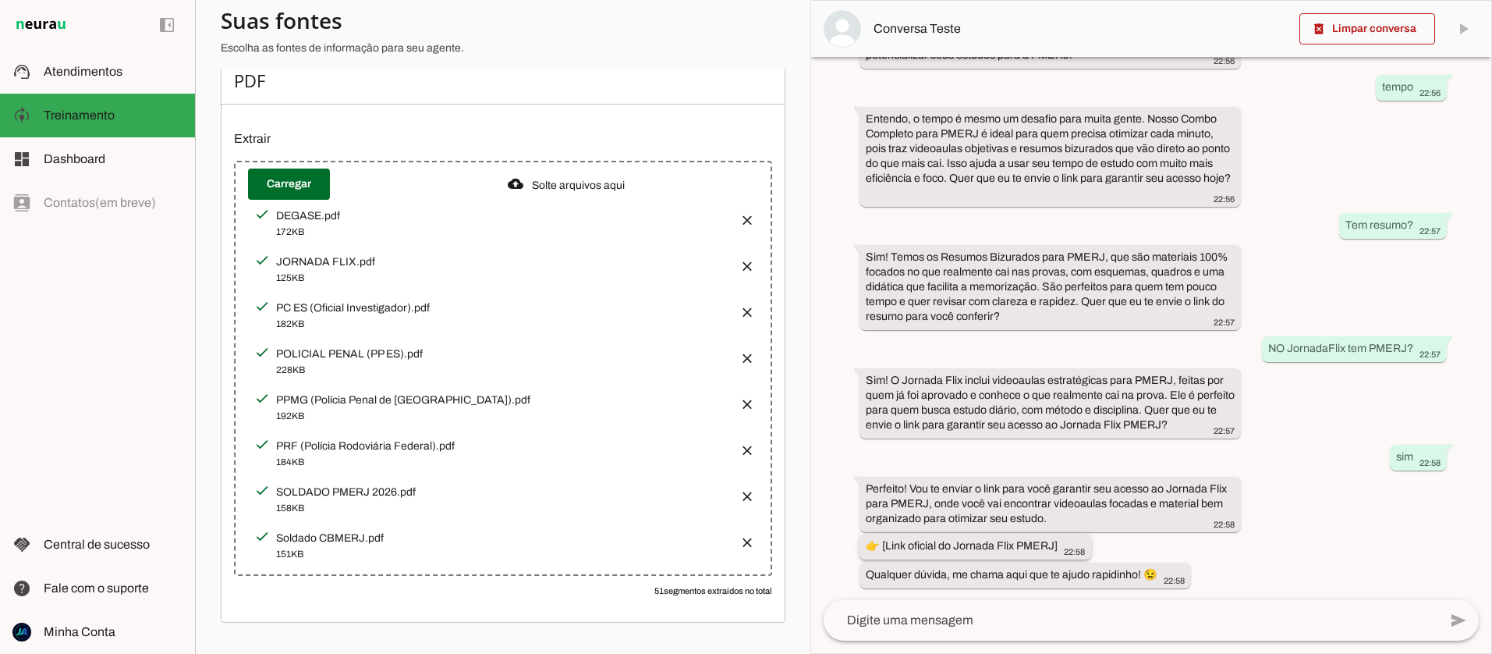
click at [0, 0] on slot "👉 [Link oficial do Jornada Flix PMERJ]" at bounding box center [0, 0] width 0 height 0
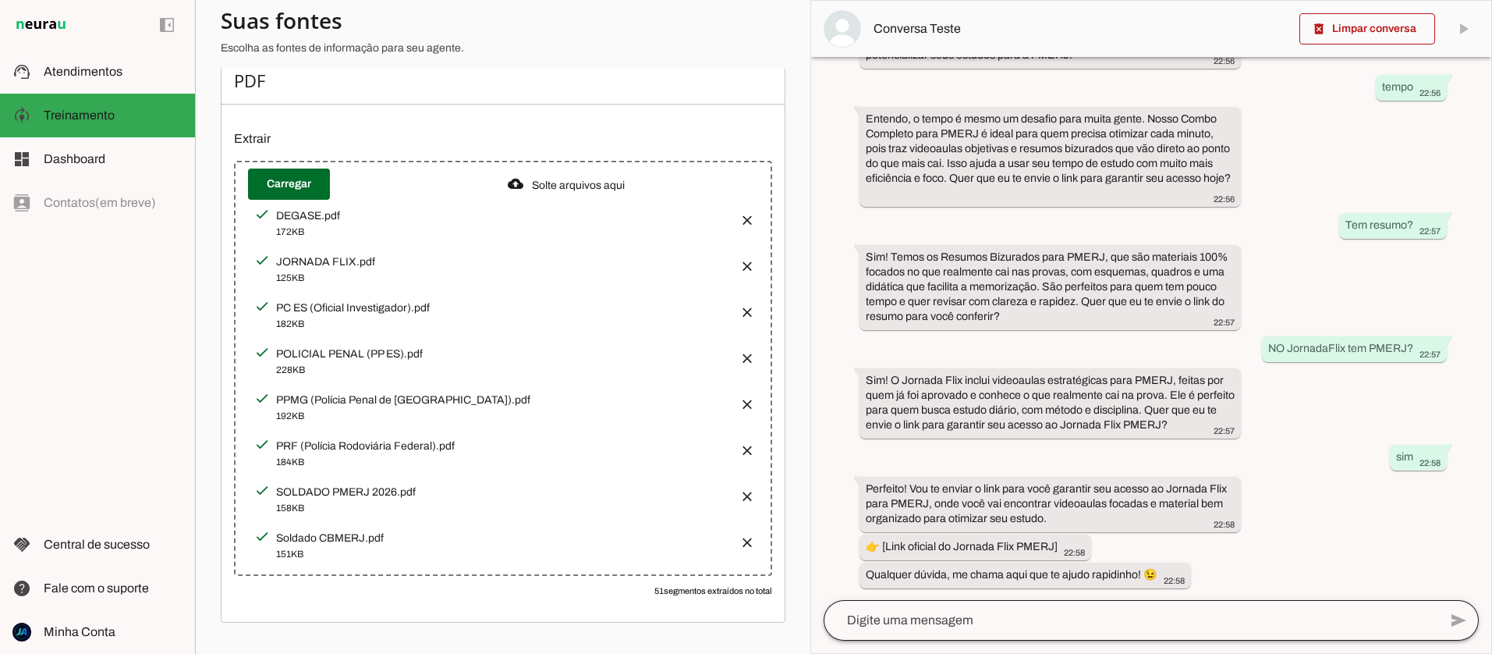
click at [941, 629] on div at bounding box center [1131, 620] width 615 height 41
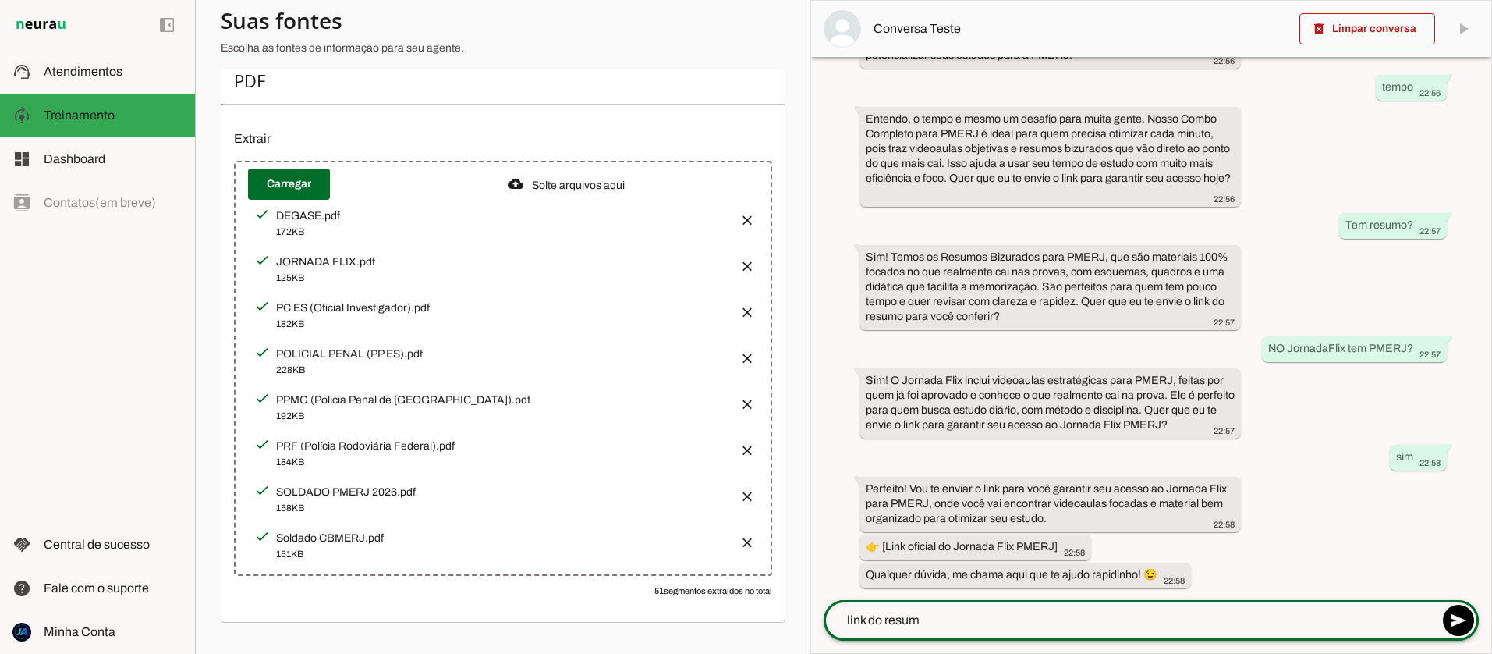
type textarea "link do resumo"
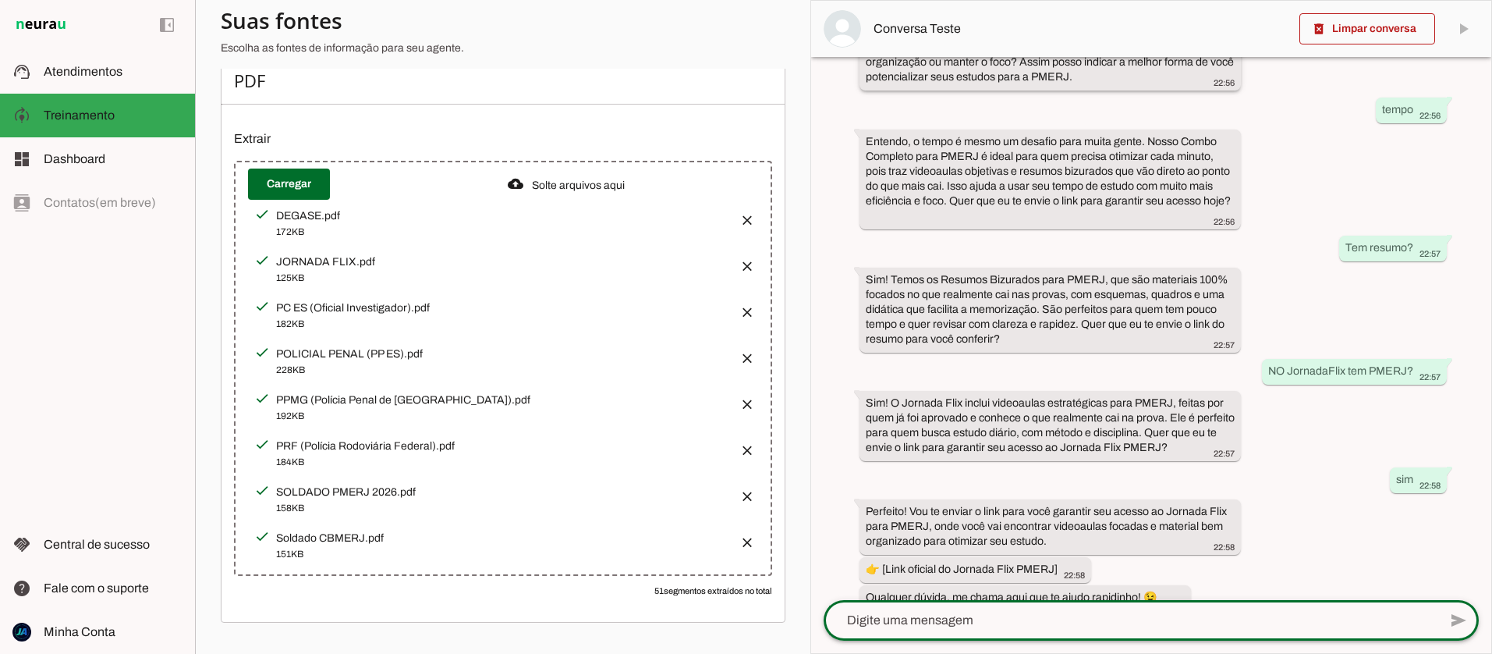
scroll to position [668, 0]
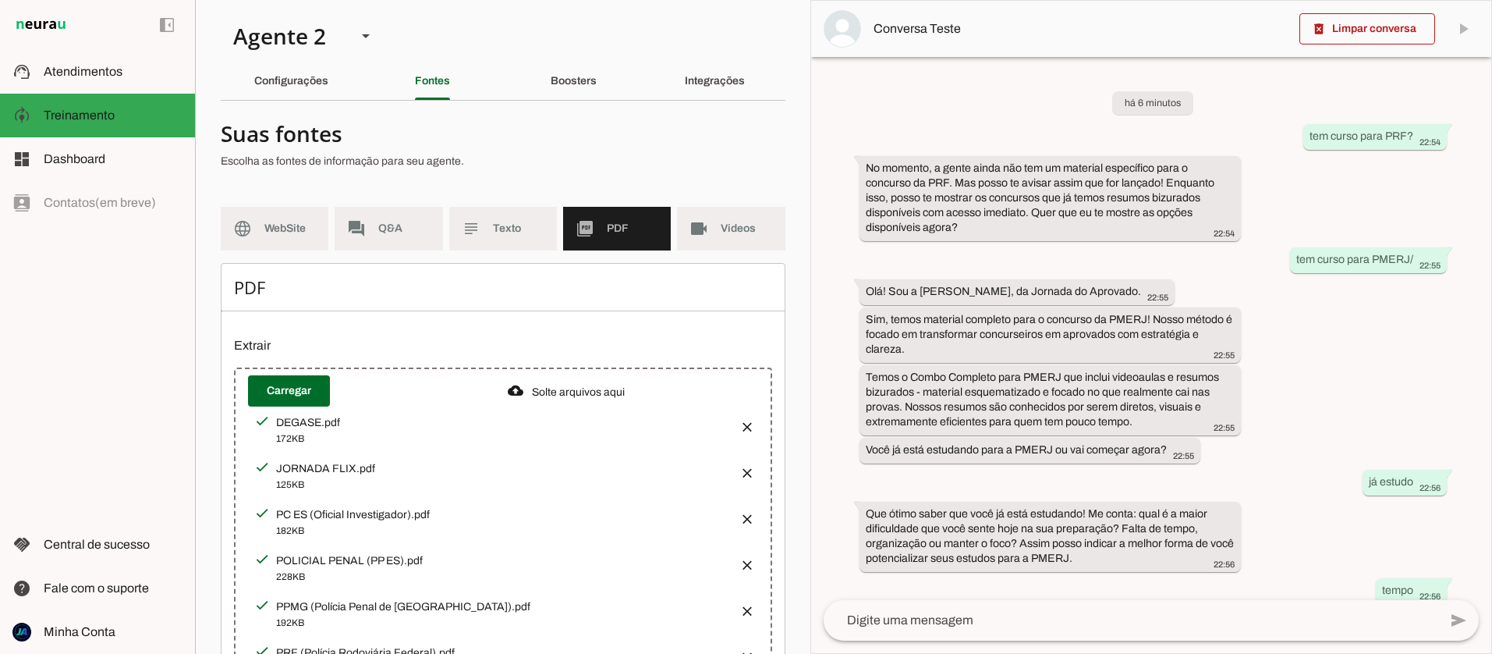
scroll to position [668, 0]
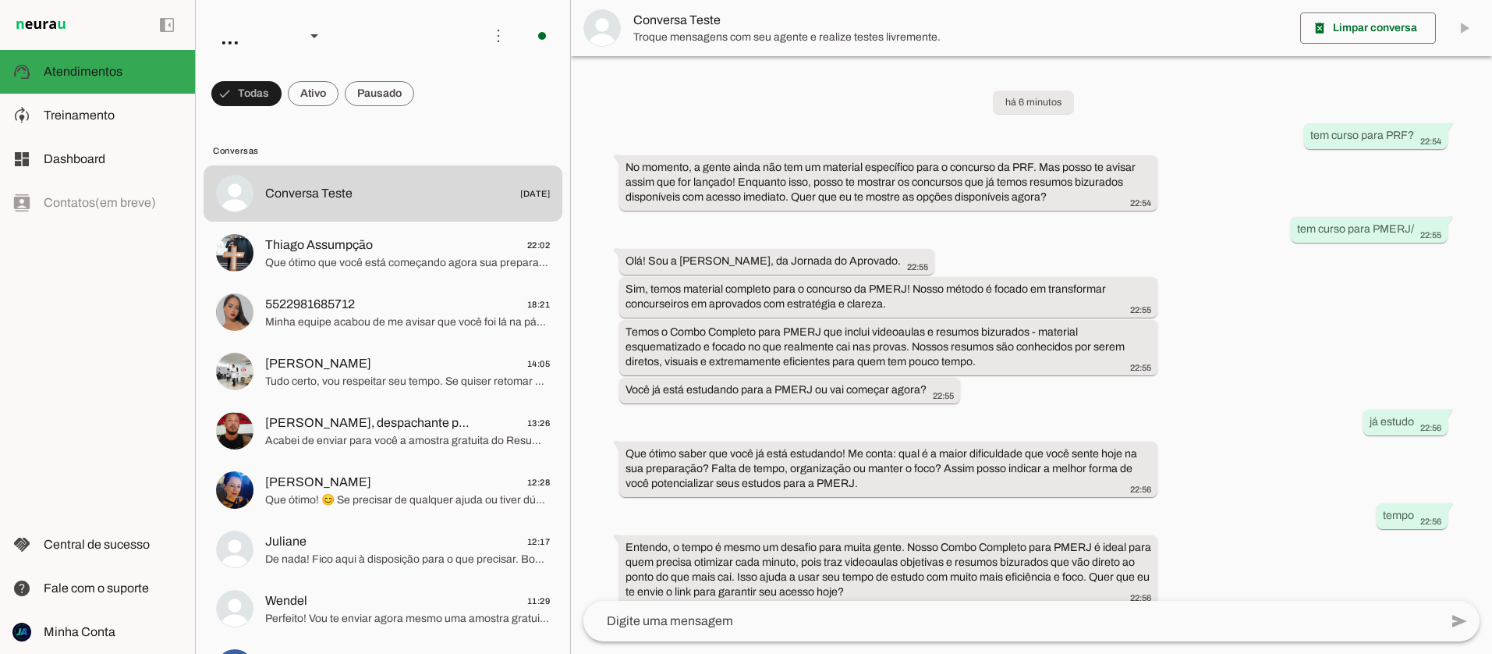
scroll to position [488, 0]
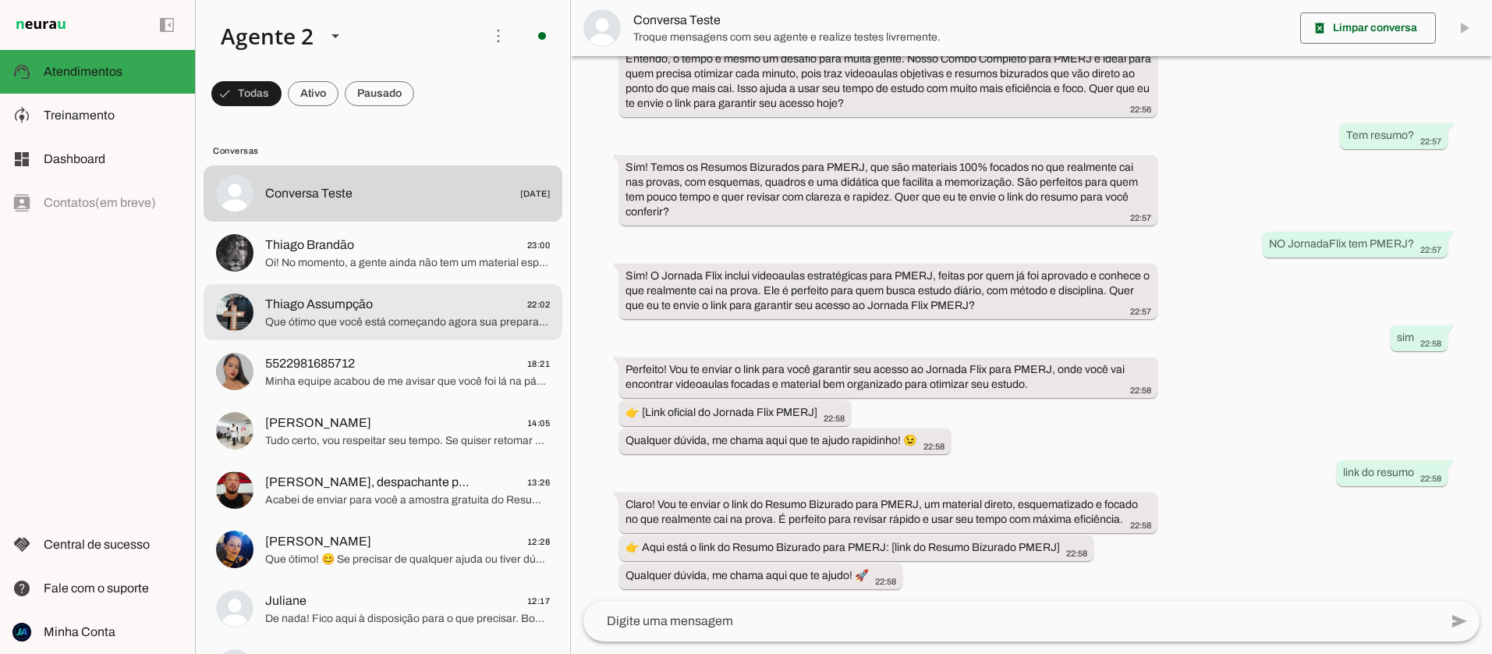
click at [381, 319] on span "Que ótimo que você está começando agora sua preparação para o DEGASE! É o momen…" at bounding box center [407, 322] width 285 height 16
